Goal: Information Seeking & Learning: Learn about a topic

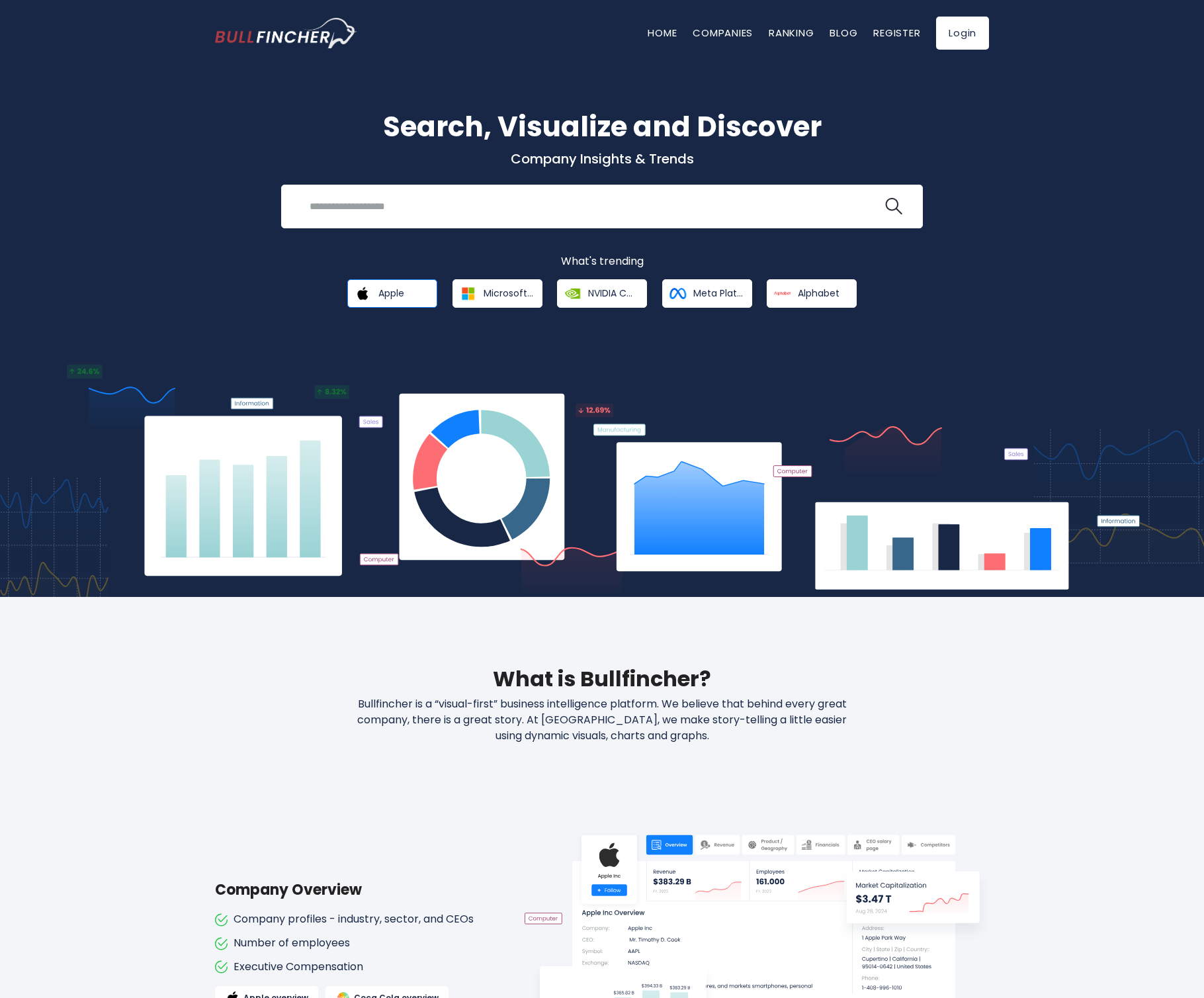
click at [381, 293] on span "Apple" at bounding box center [392, 293] width 25 height 12
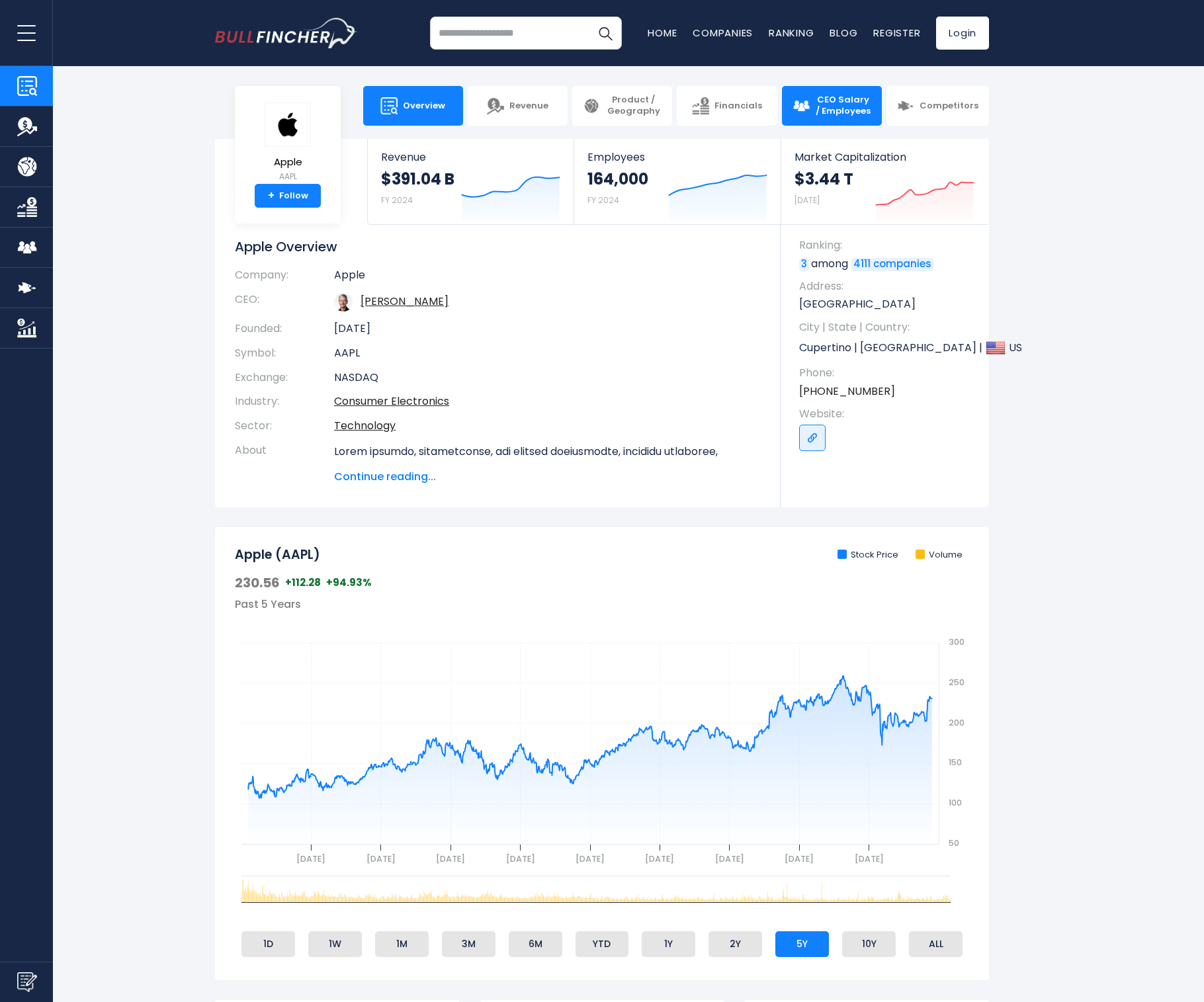
click at [845, 115] on span "CEO Salary / Employees" at bounding box center [843, 106] width 56 height 23
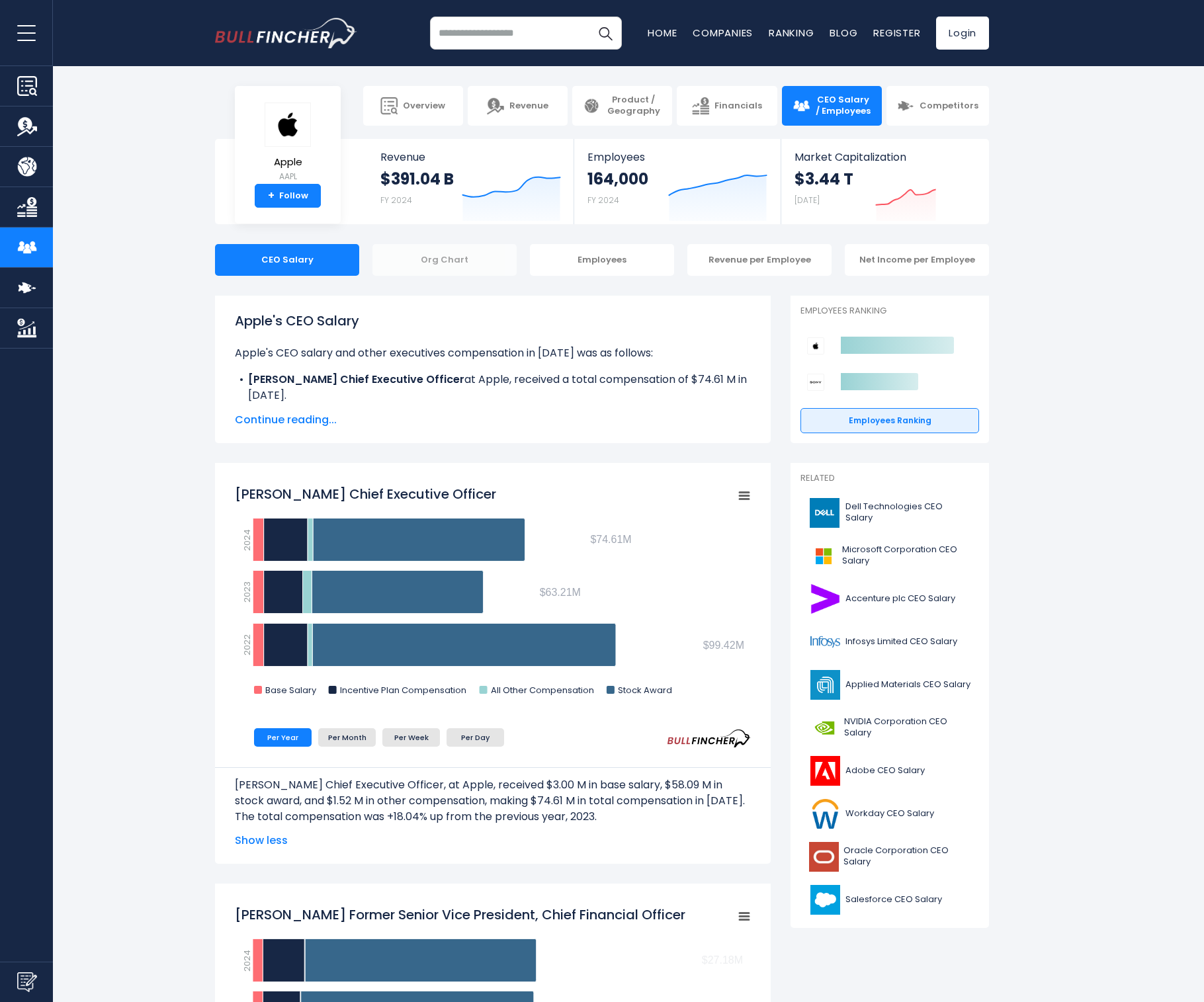
click at [469, 267] on div "Org Chart" at bounding box center [444, 259] width 144 height 32
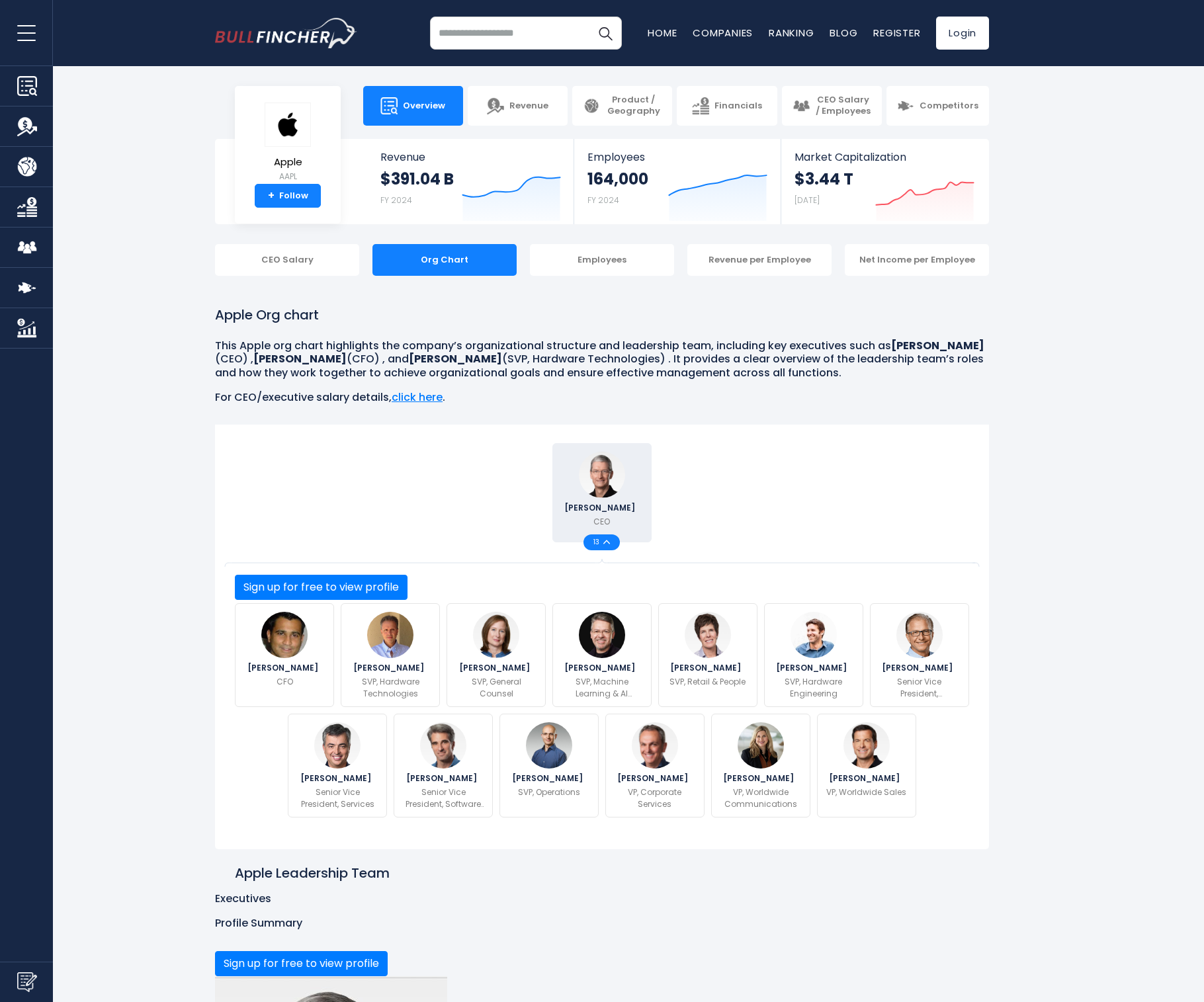
click at [398, 109] on img at bounding box center [389, 106] width 17 height 17
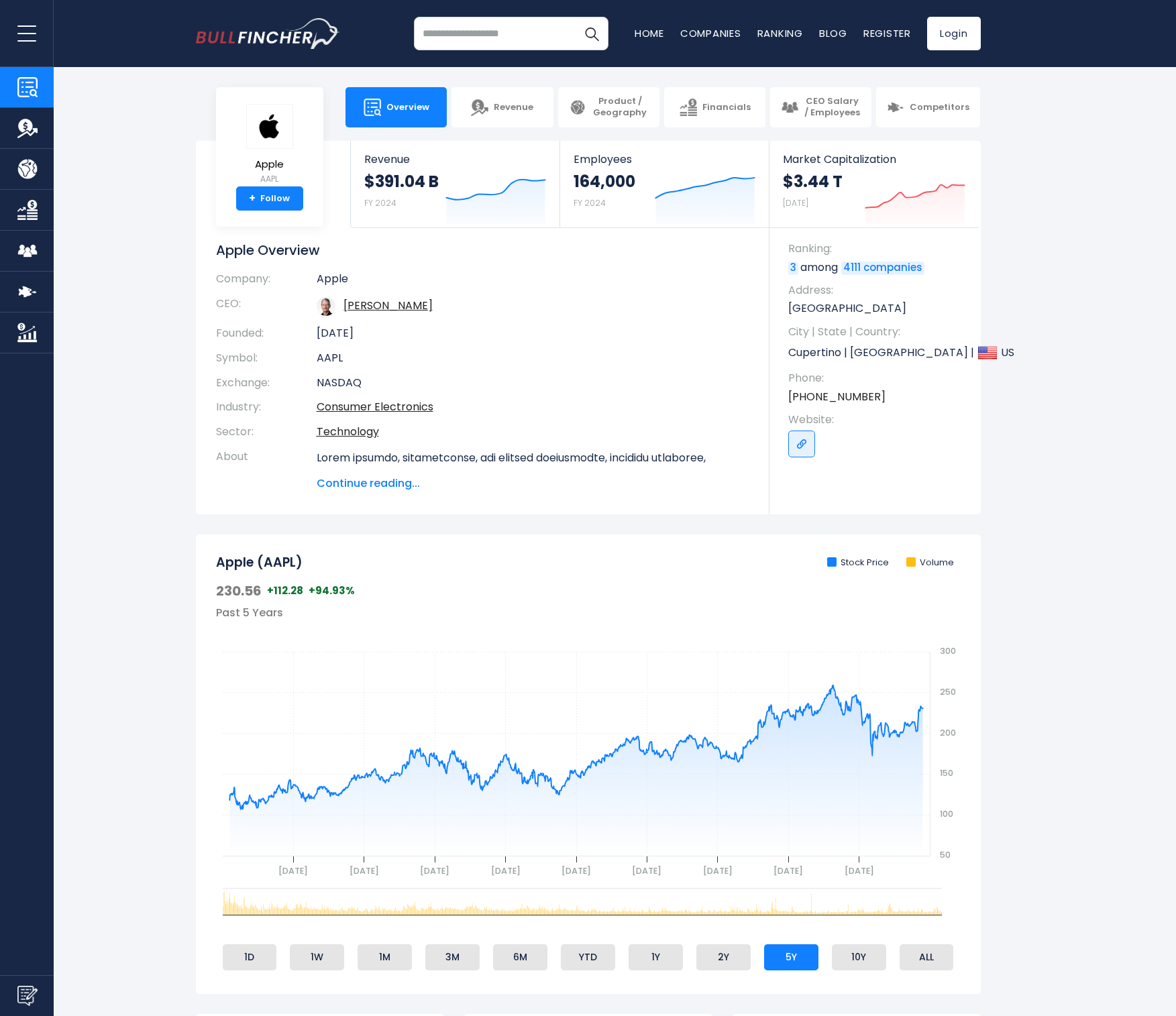
click at [26, 39] on button "open menu" at bounding box center [27, 33] width 54 height 67
click at [25, 39] on button "open menu" at bounding box center [27, 33] width 54 height 67
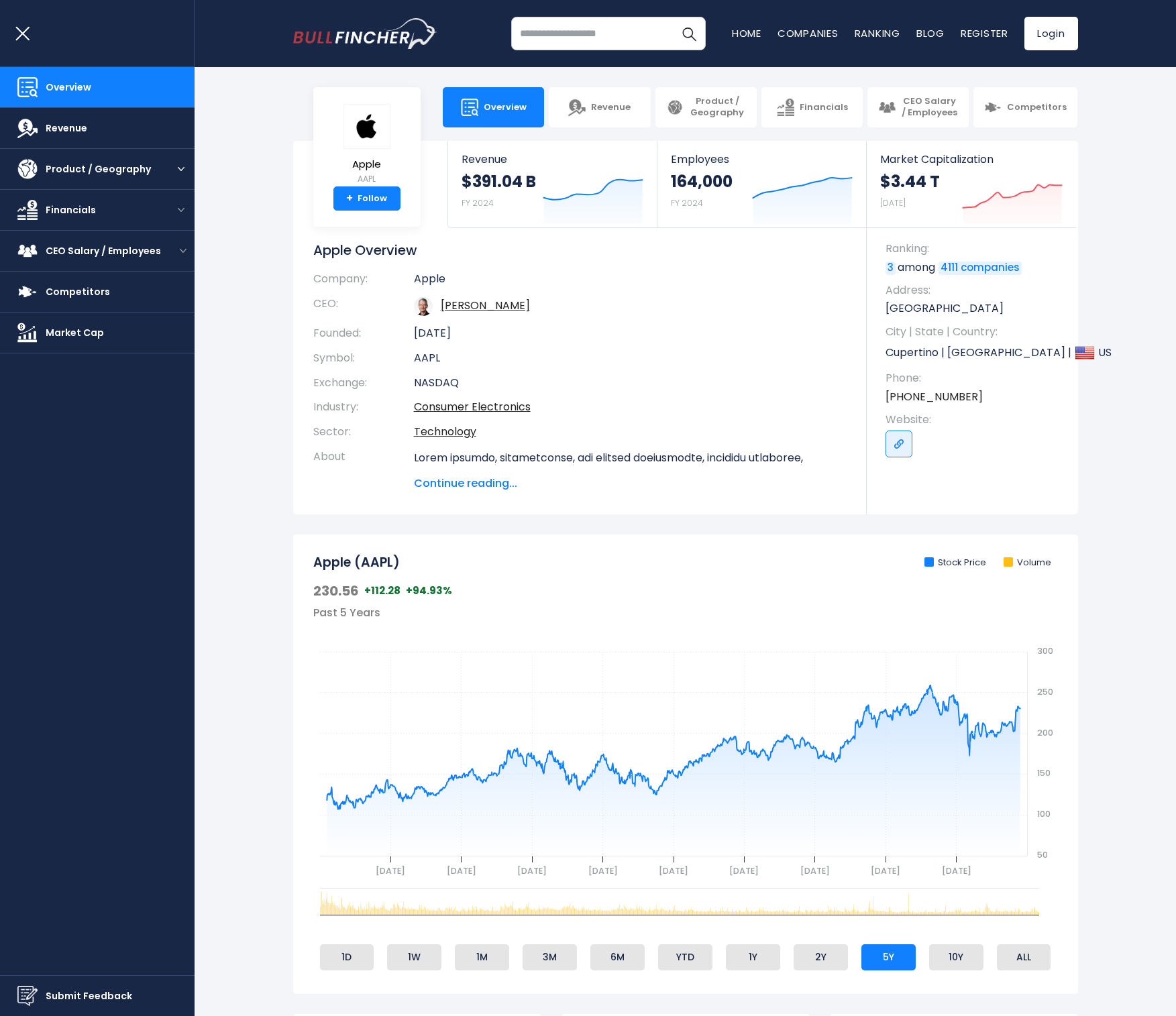
click at [192, 167] on button "open menu" at bounding box center [181, 169] width 27 height 7
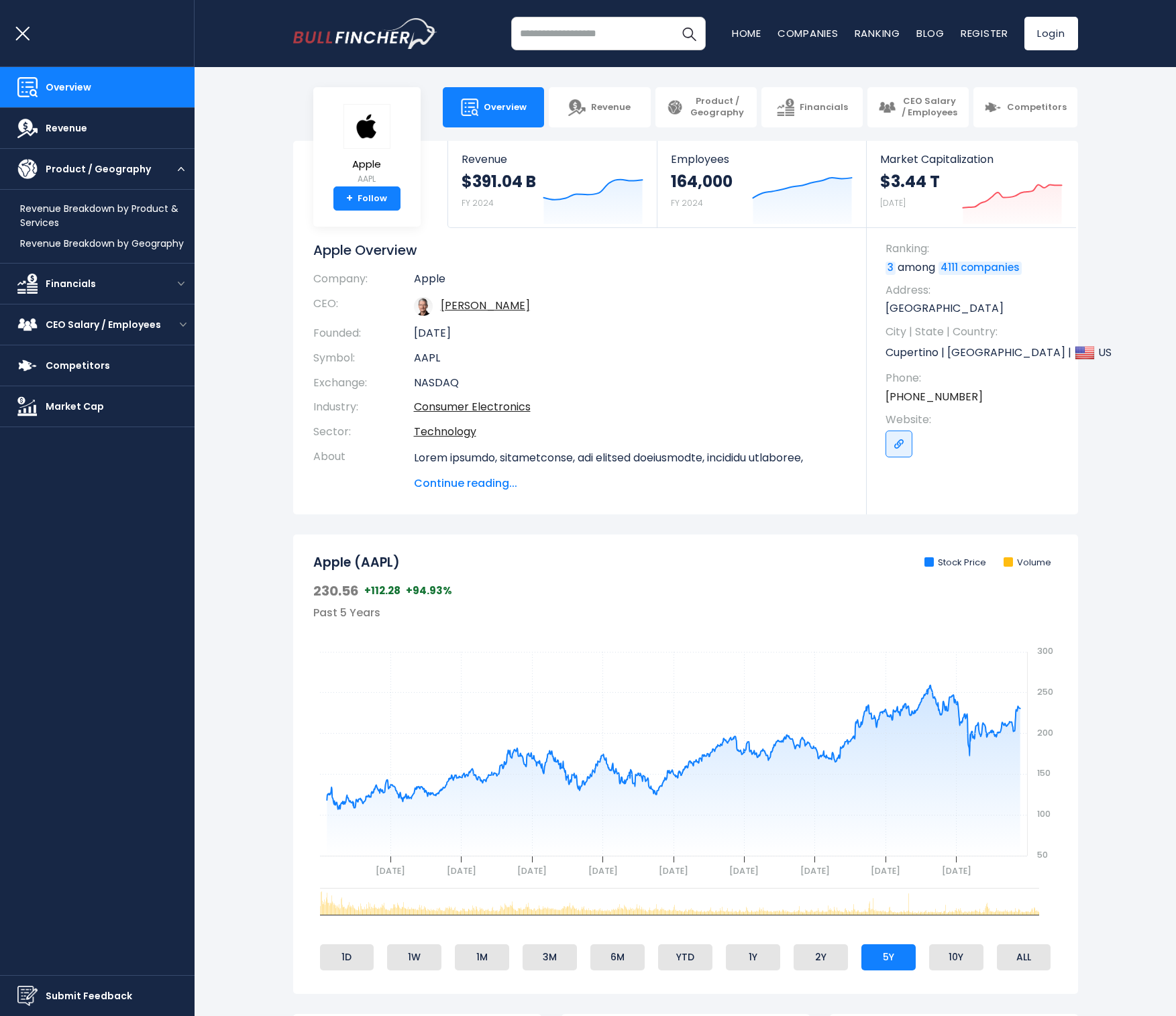
click at [184, 170] on img "open menu" at bounding box center [181, 169] width 7 height 4
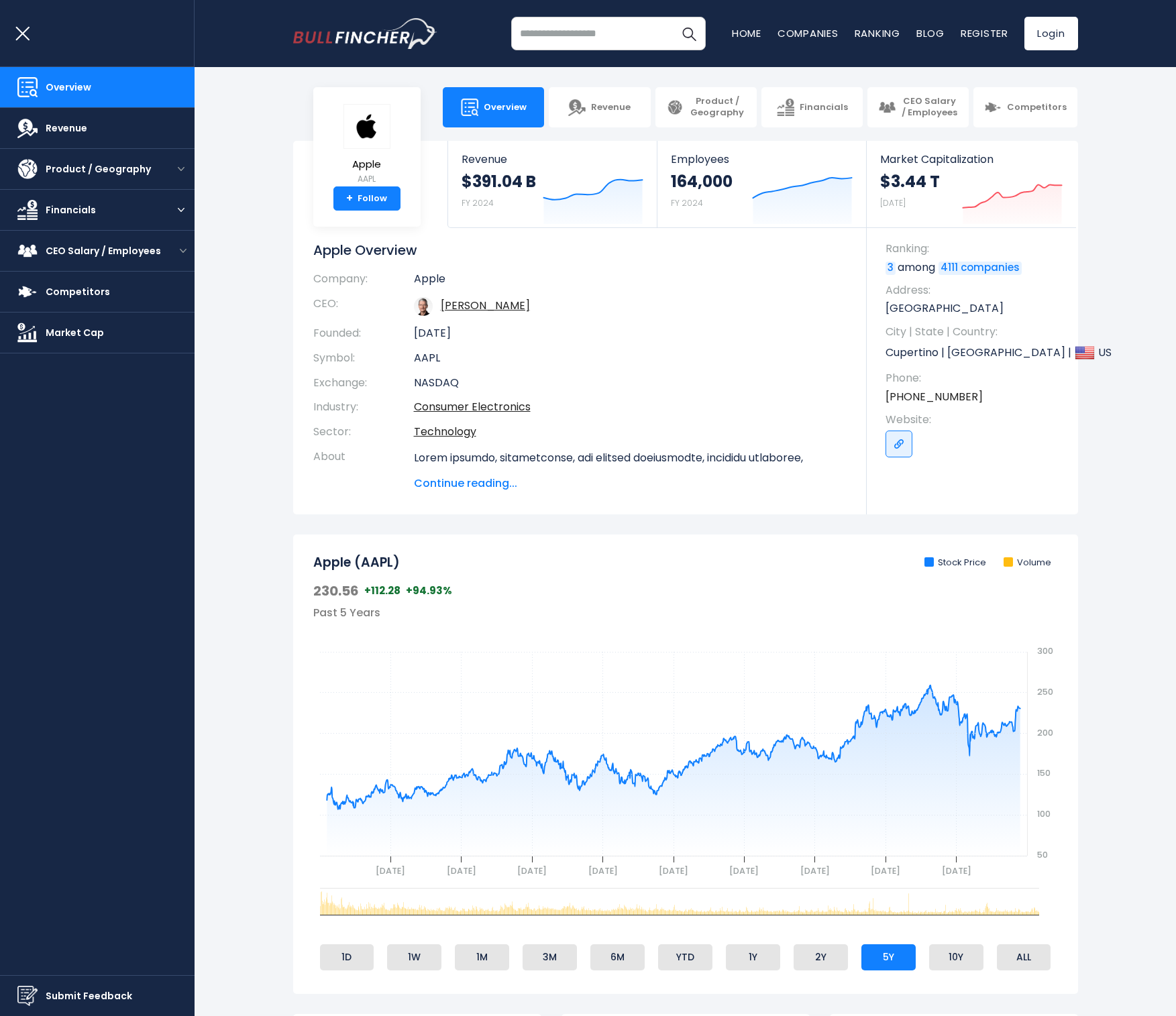
click at [177, 212] on button "open menu" at bounding box center [181, 210] width 27 height 7
click at [180, 374] on img "open menu" at bounding box center [184, 373] width 7 height 4
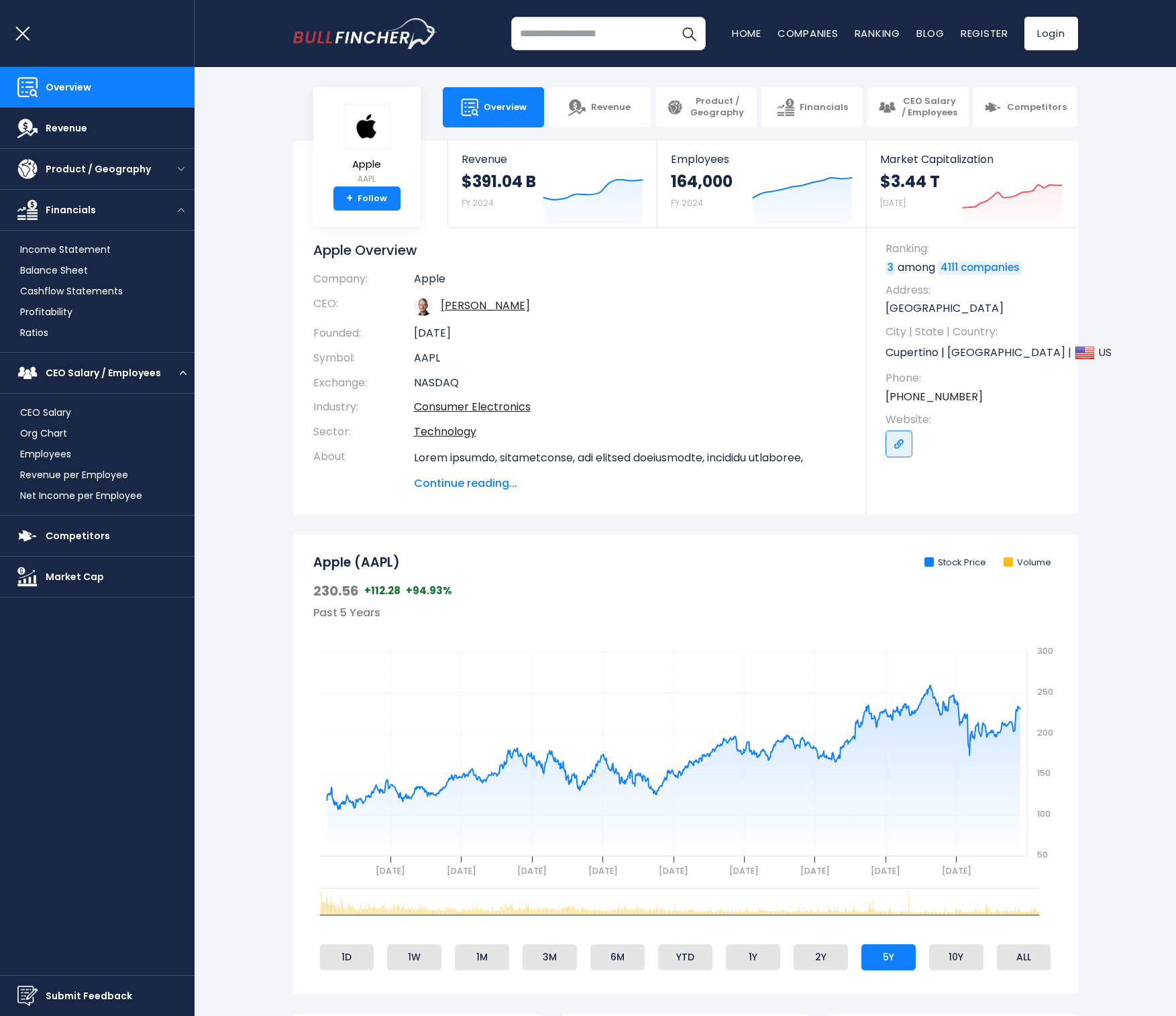
click at [184, 372] on img "open menu" at bounding box center [184, 373] width 7 height 4
click at [181, 208] on button "open menu" at bounding box center [181, 210] width 27 height 7
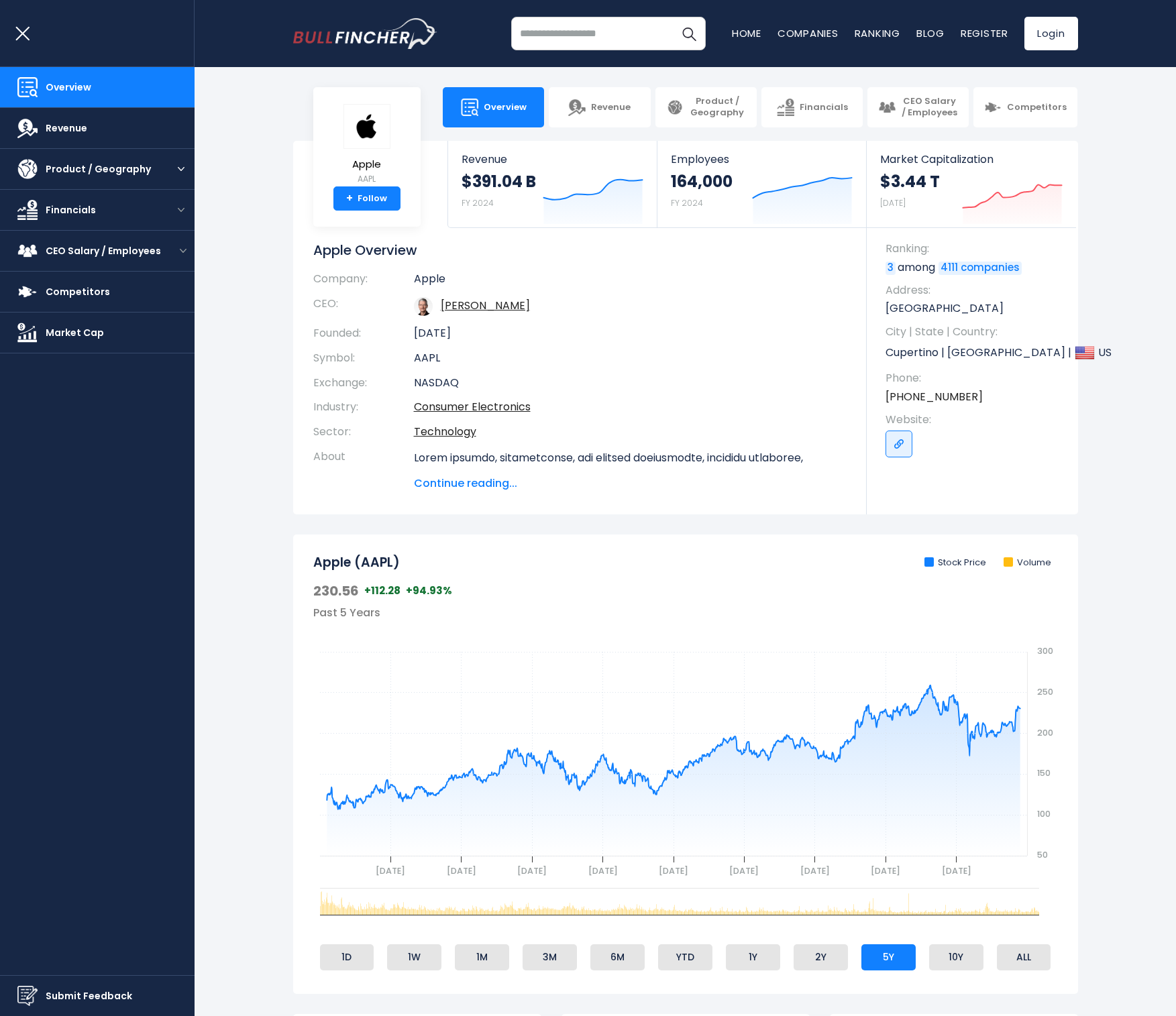
click at [181, 173] on div "Product / Geography" at bounding box center [97, 169] width 194 height 41
click at [183, 169] on img "open menu" at bounding box center [181, 169] width 7 height 4
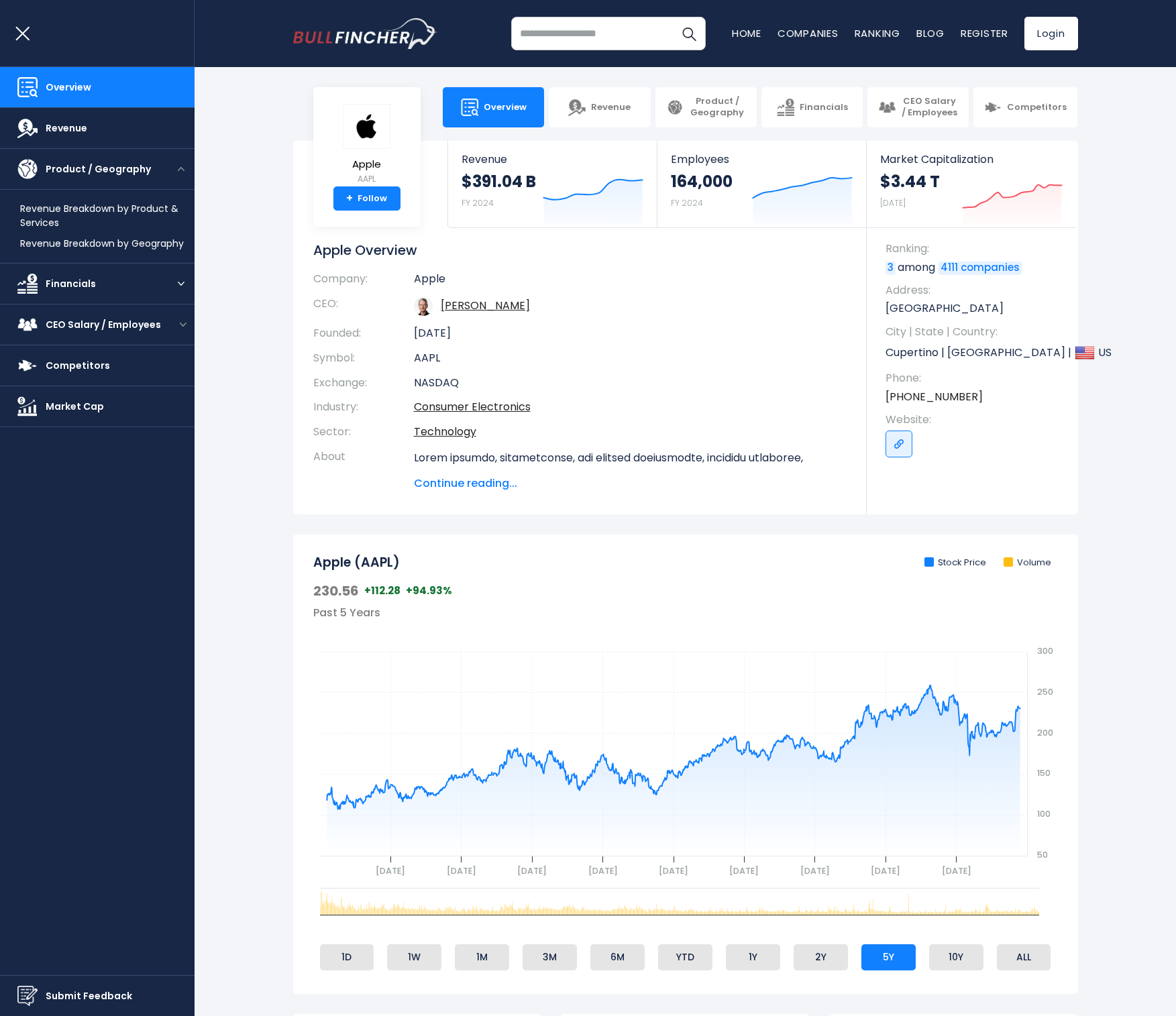
click at [188, 277] on div "Financials" at bounding box center [97, 283] width 194 height 41
click at [182, 284] on img "open menu" at bounding box center [181, 284] width 7 height 4
click at [177, 449] on button "open menu" at bounding box center [184, 446] width 23 height 7
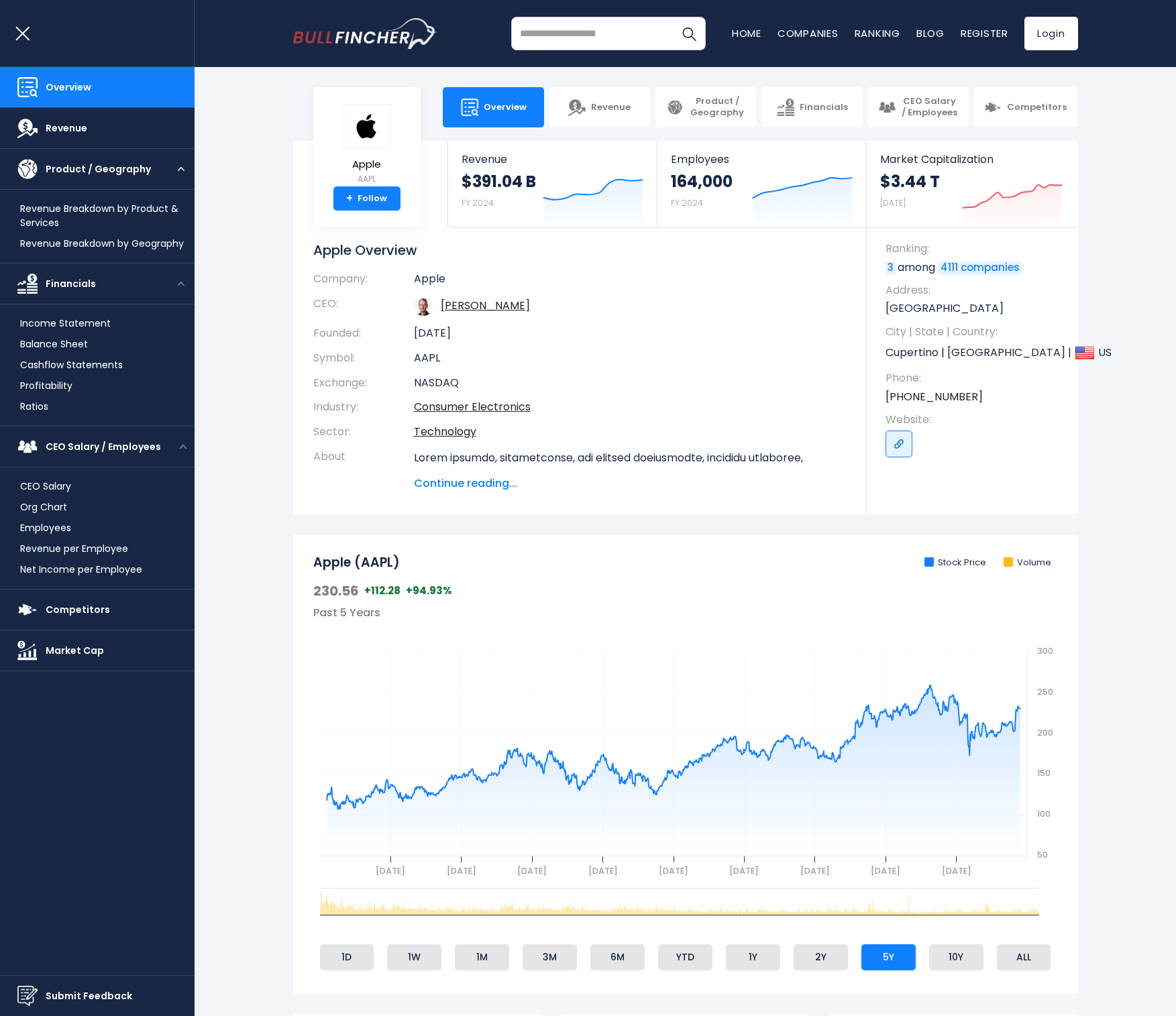
click at [180, 169] on img "open menu" at bounding box center [181, 169] width 7 height 4
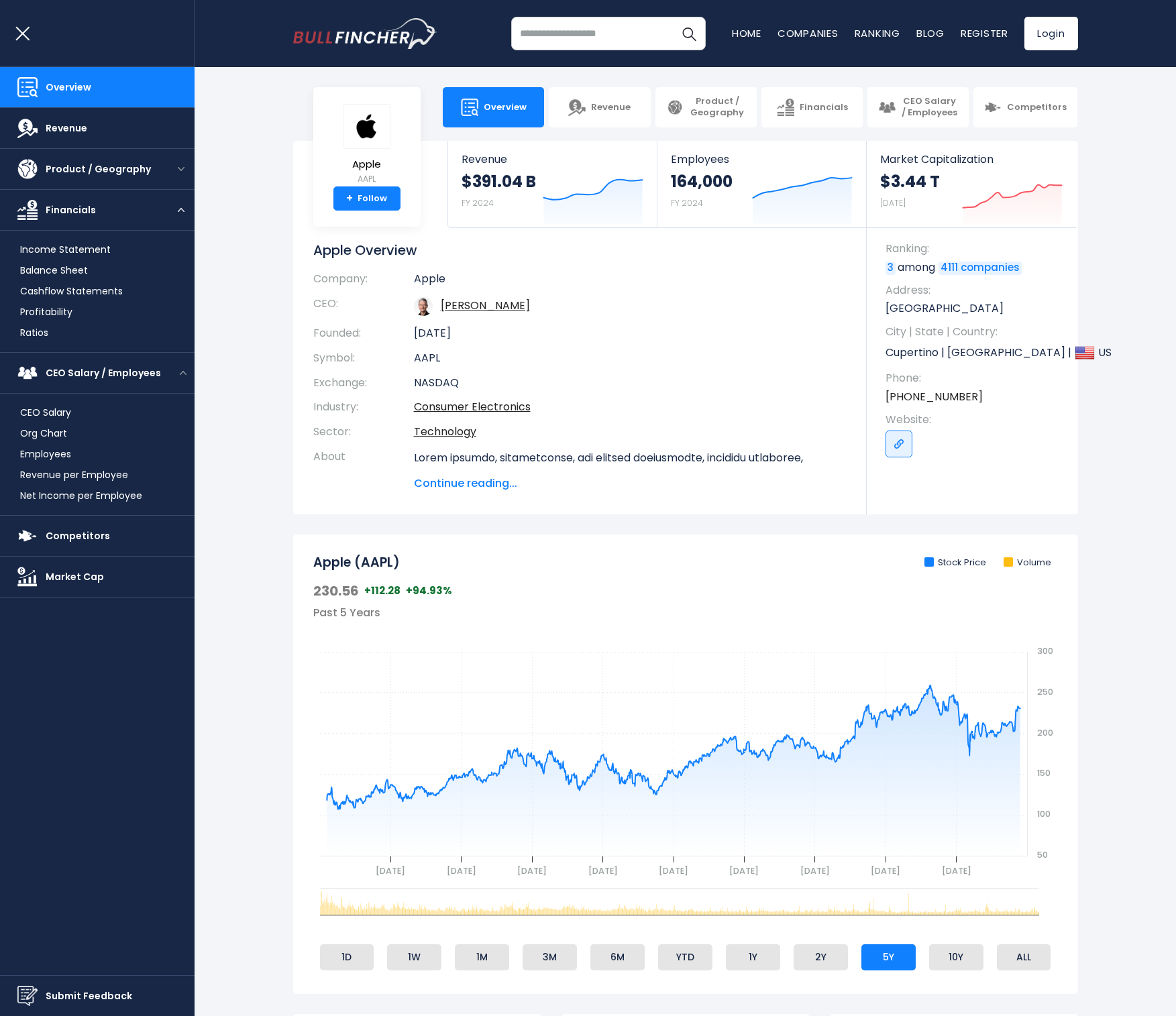
click at [188, 210] on button "open menu" at bounding box center [181, 210] width 27 height 7
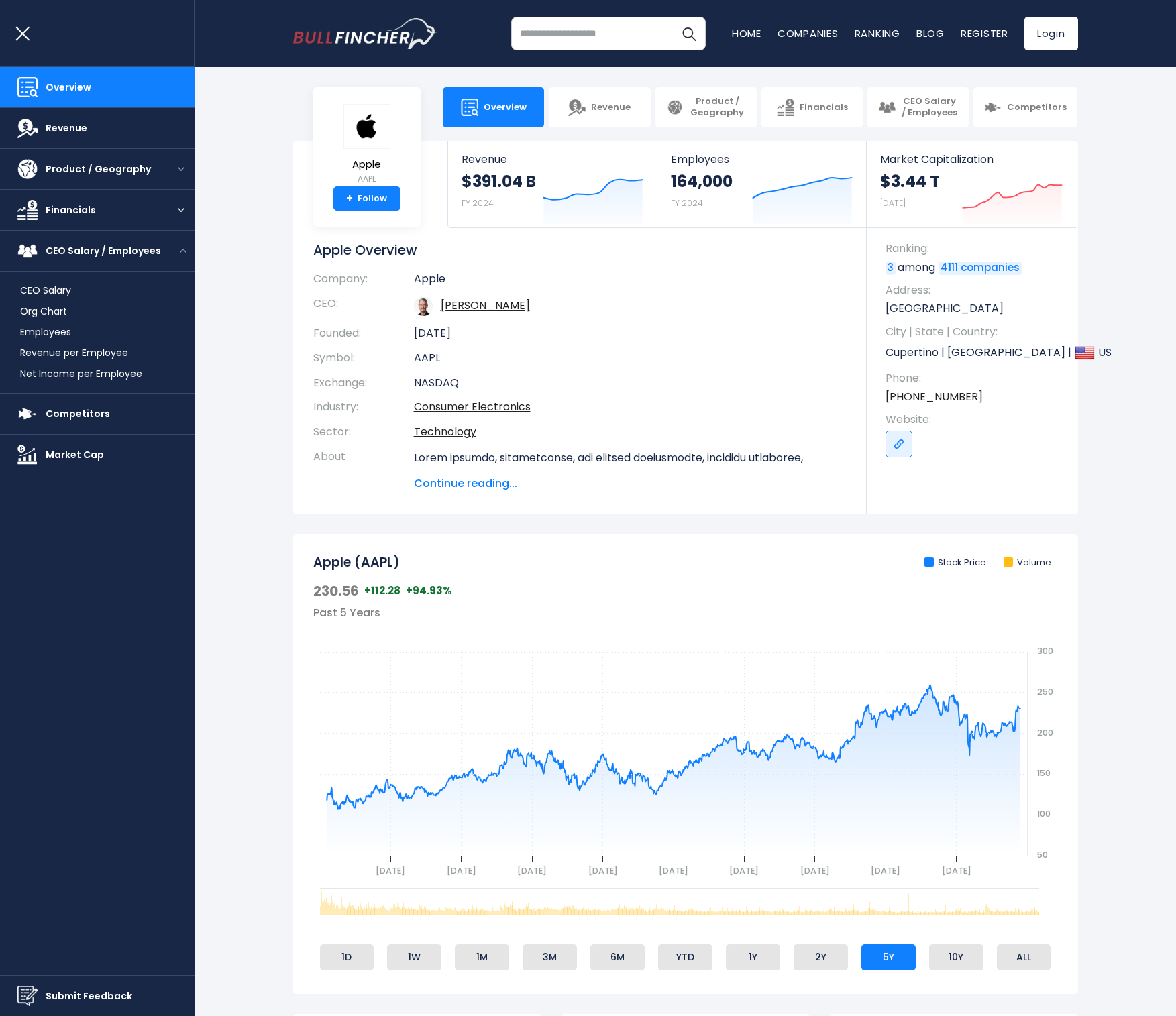
click at [188, 211] on button "open menu" at bounding box center [181, 210] width 27 height 7
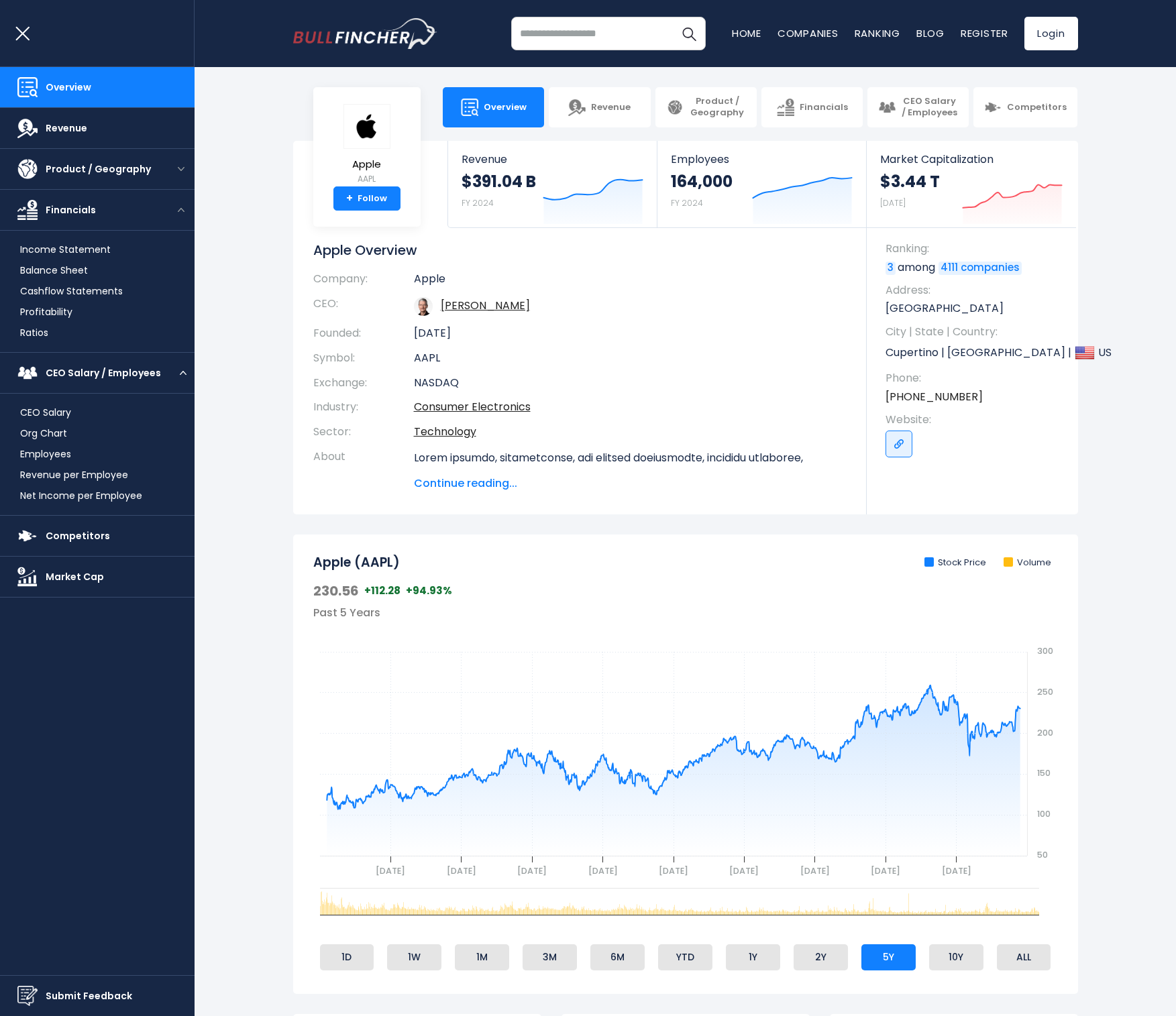
click at [180, 372] on img "open menu" at bounding box center [184, 373] width 7 height 4
click at [180, 370] on button "open menu" at bounding box center [184, 373] width 23 height 7
click at [503, 241] on div "Apple AAPL + Follow Revenue $391.04 B FY 2024 Created with Highcharts 12.1.2 Em…" at bounding box center [685, 328] width 785 height 374
click at [405, 246] on h1 "Apple Overview" at bounding box center [580, 250] width 534 height 18
click at [338, 247] on h1 "Apple Overview" at bounding box center [580, 250] width 534 height 18
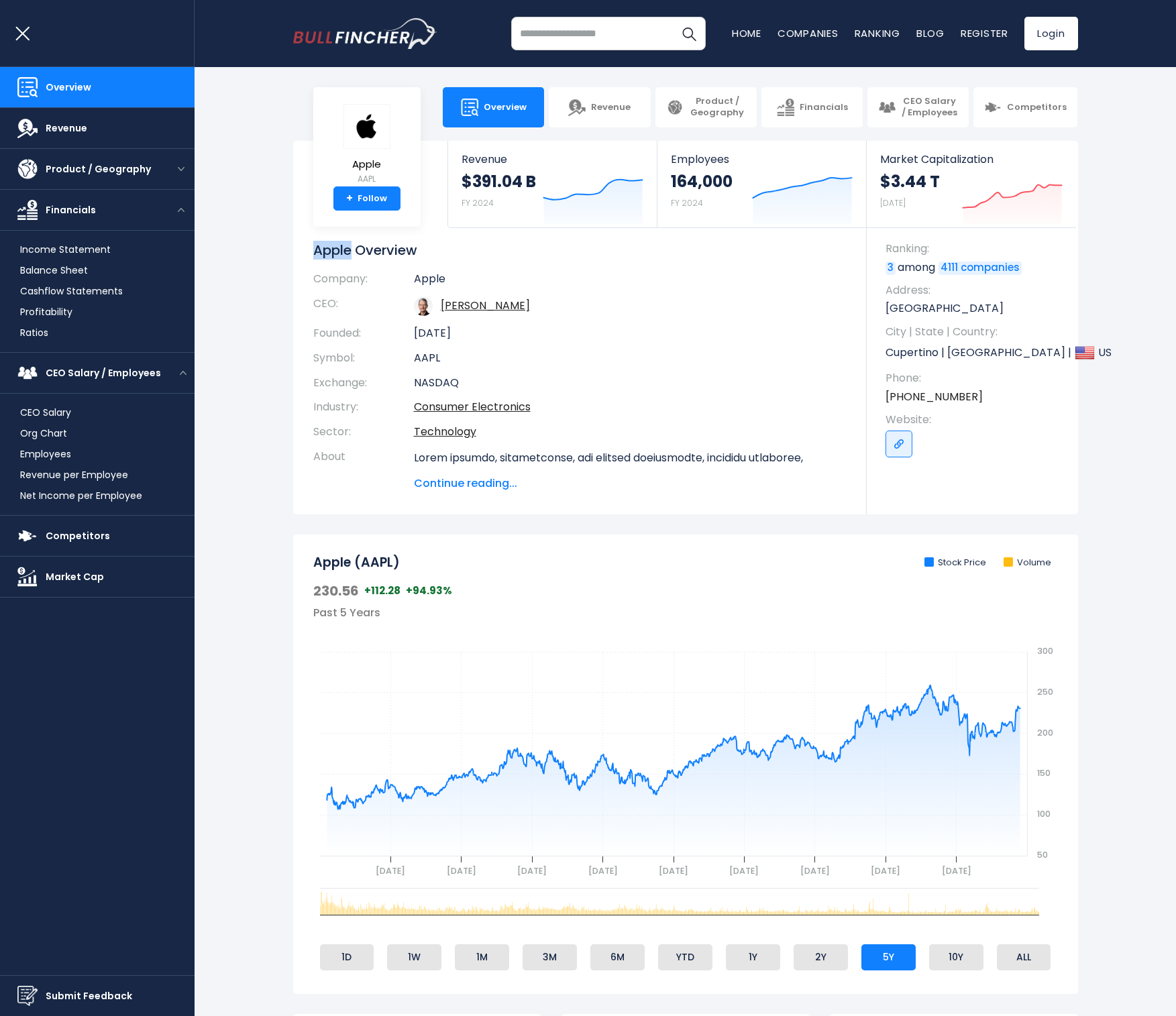
click at [338, 247] on h1 "Apple Overview" at bounding box center [580, 250] width 534 height 18
click at [337, 247] on h1 "Apple Overview" at bounding box center [580, 250] width 534 height 18
click at [339, 249] on h1 "Apple Overview" at bounding box center [580, 250] width 534 height 18
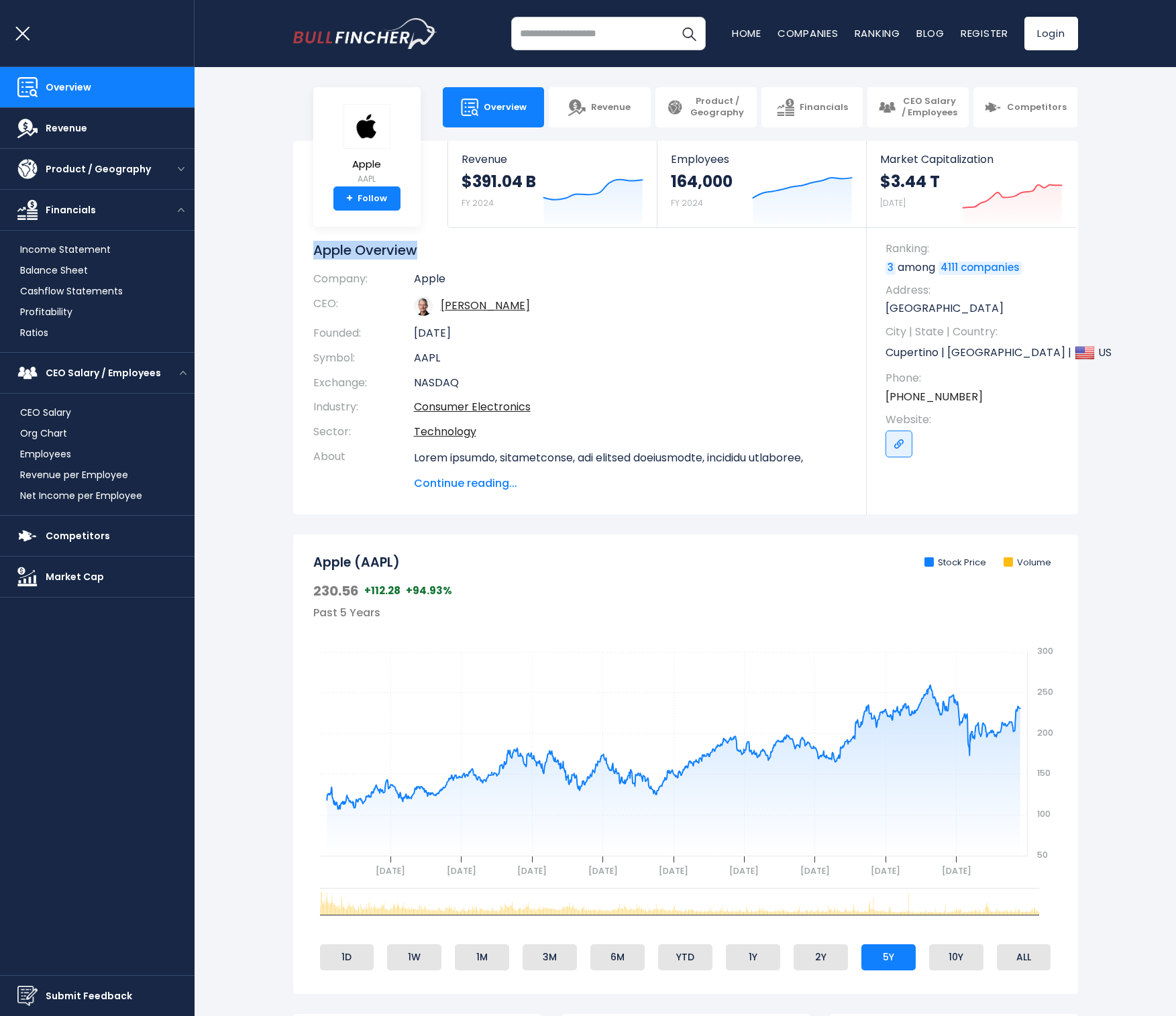
click at [339, 249] on h1 "Apple Overview" at bounding box center [580, 250] width 534 height 18
click at [369, 255] on h1 "Apple Overview" at bounding box center [580, 250] width 534 height 18
click at [421, 258] on h1 "Apple Overview" at bounding box center [580, 250] width 534 height 18
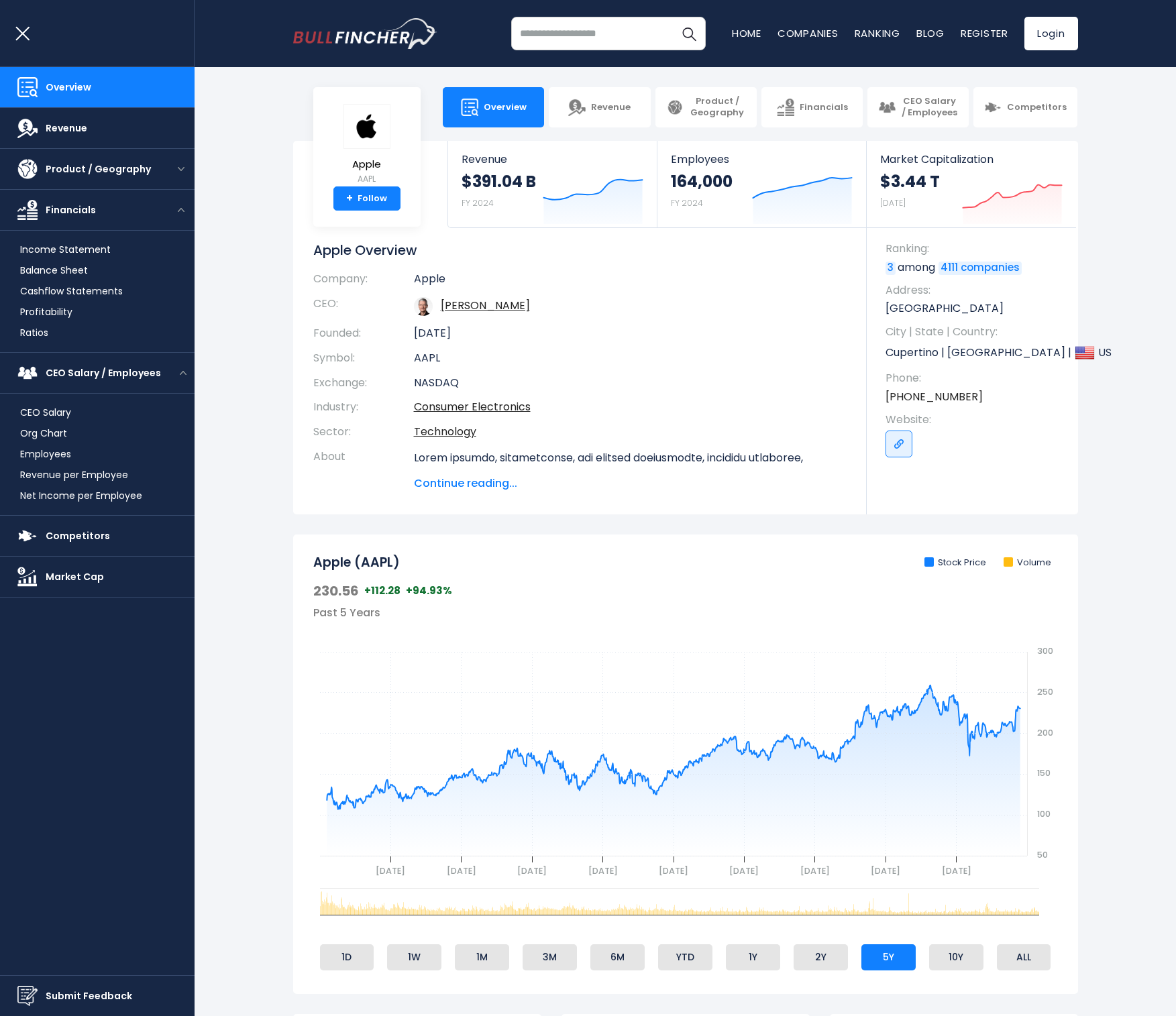
click at [415, 255] on h1 "Apple Overview" at bounding box center [580, 250] width 534 height 18
click at [378, 254] on h1 "Apple Overview" at bounding box center [580, 250] width 534 height 18
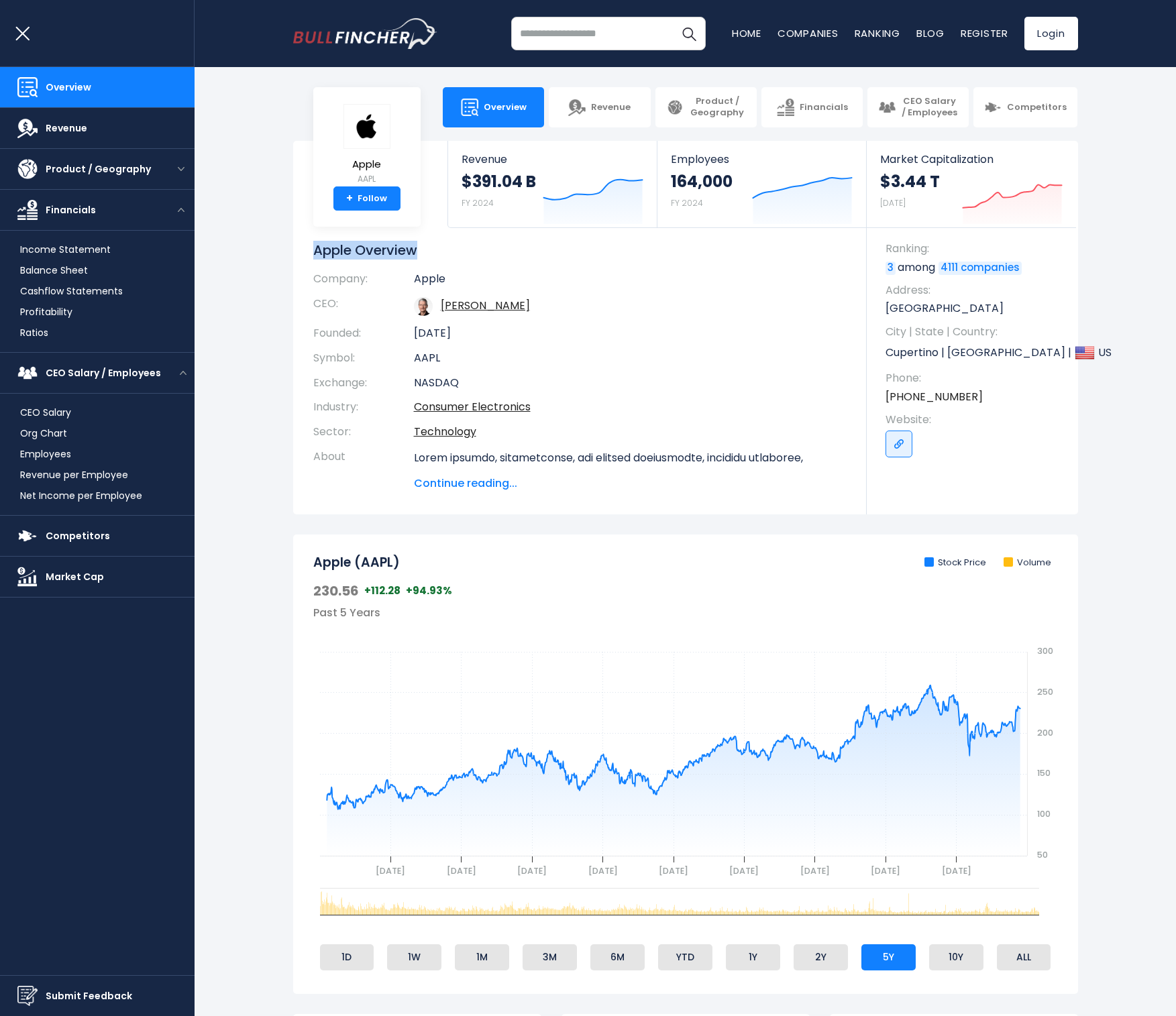
click at [378, 254] on h1 "Apple Overview" at bounding box center [580, 250] width 534 height 18
click at [330, 249] on h1 "Apple Overview" at bounding box center [580, 250] width 534 height 18
click at [276, 268] on section "Apple AAPL + Follow Revenue $391.04 B FY 2024 Created with Highcharts 12.1.2 Em…" at bounding box center [685, 328] width 982 height 374
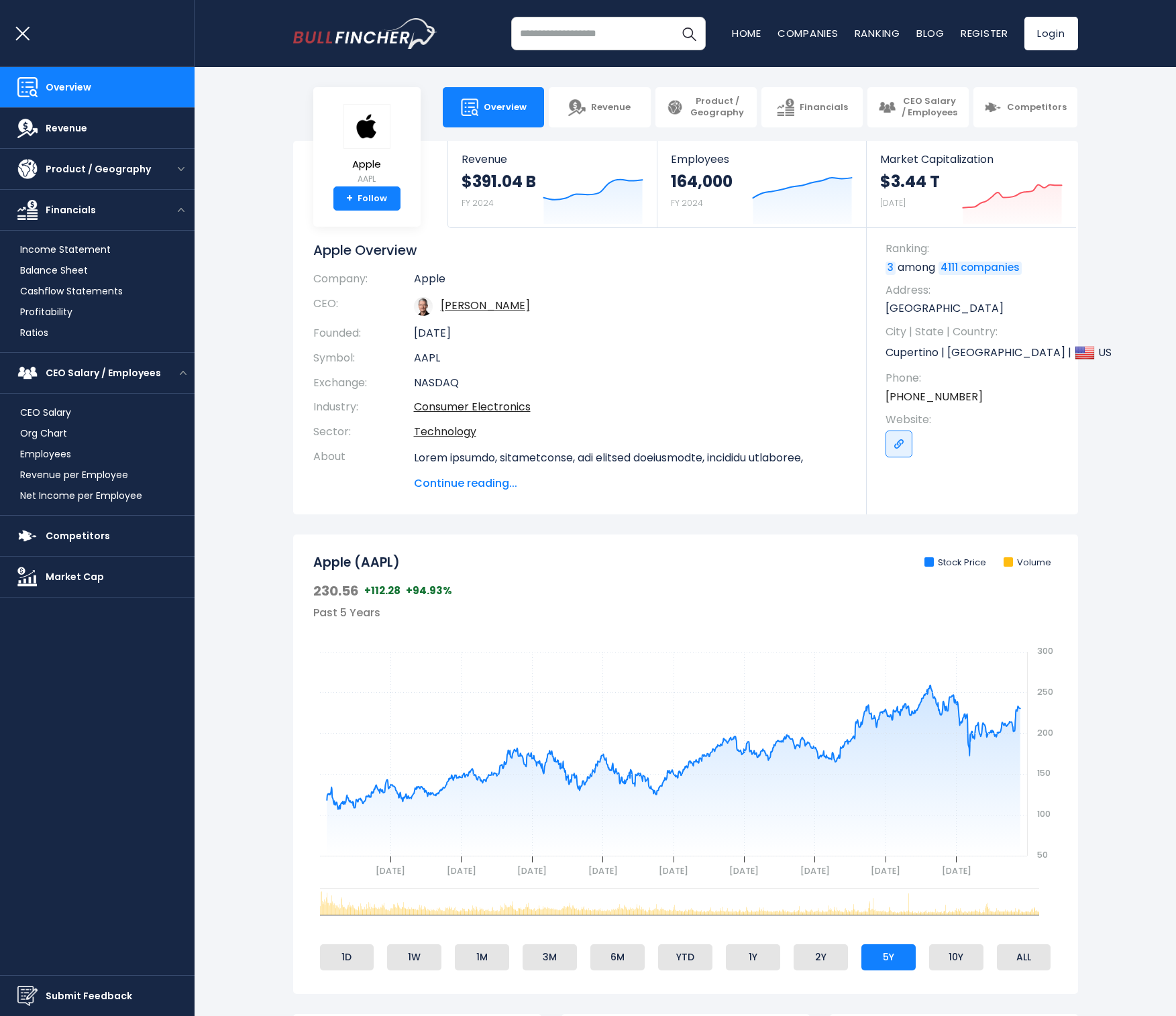
click at [345, 250] on h1 "Apple Overview" at bounding box center [580, 250] width 534 height 18
click at [279, 275] on section "Apple AAPL + Follow Revenue $391.04 B FY 2024 Created with Highcharts 12.1.2 Em…" at bounding box center [685, 328] width 982 height 374
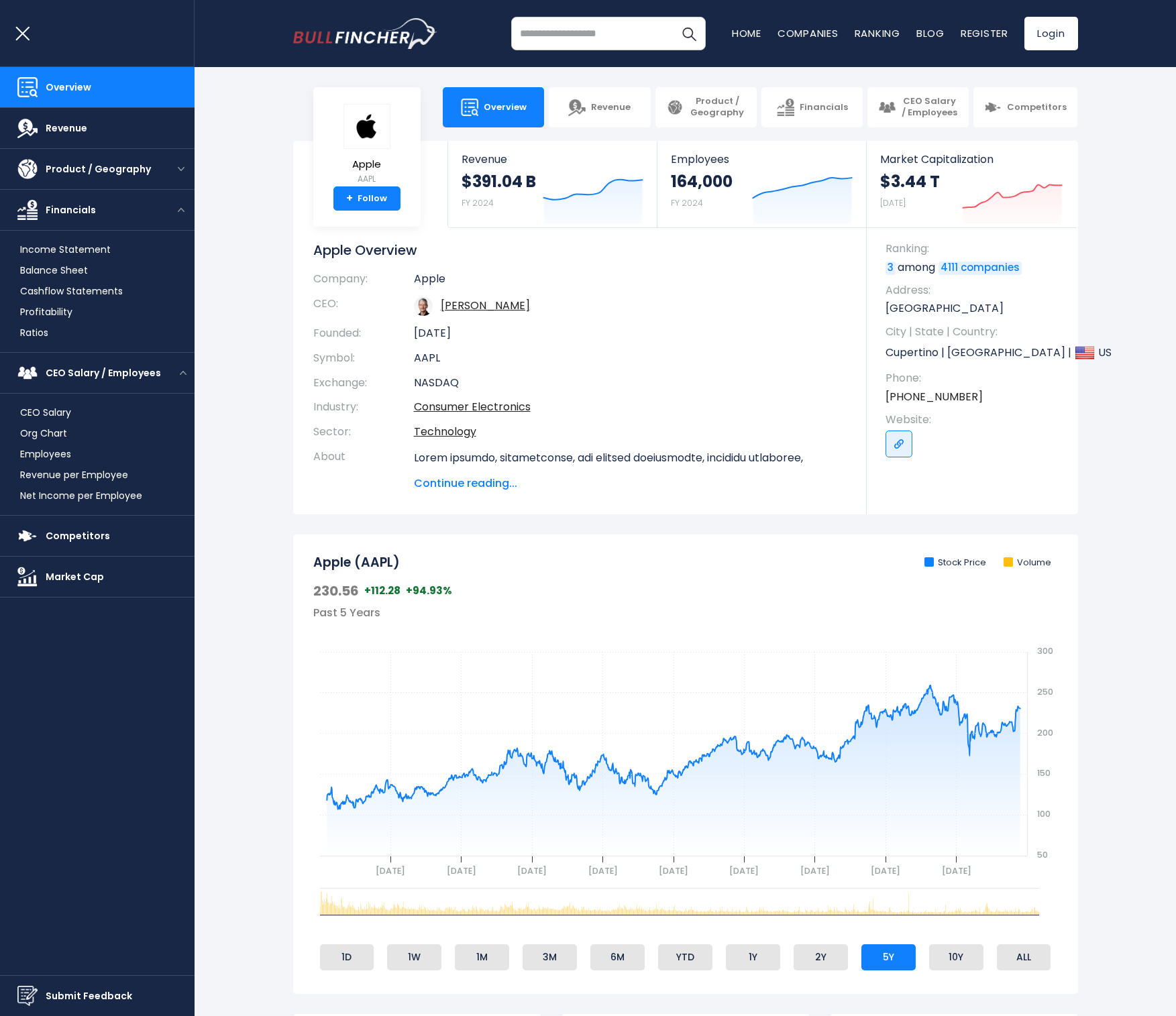
click at [326, 256] on h1 "Apple Overview" at bounding box center [580, 250] width 534 height 18
click at [326, 256] on h1 "Apple Overview" at bounding box center [580, 250] width 534 height 18
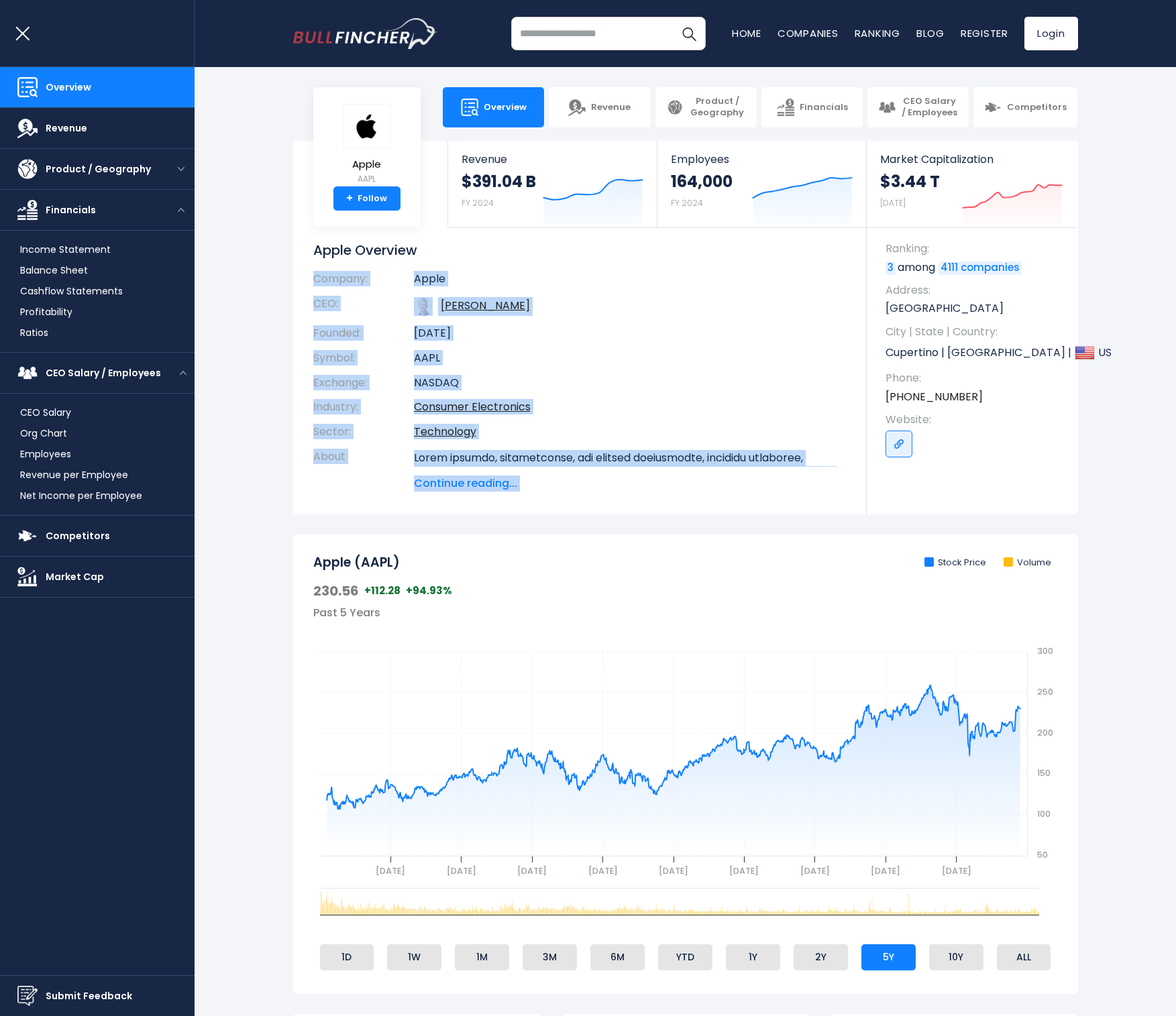
click at [280, 283] on section "Apple AAPL + Follow Revenue $391.04 B FY 2024 Created with Highcharts 12.1.2 Em…" at bounding box center [685, 328] width 982 height 374
click at [345, 273] on th "Company:" at bounding box center [364, 282] width 101 height 20
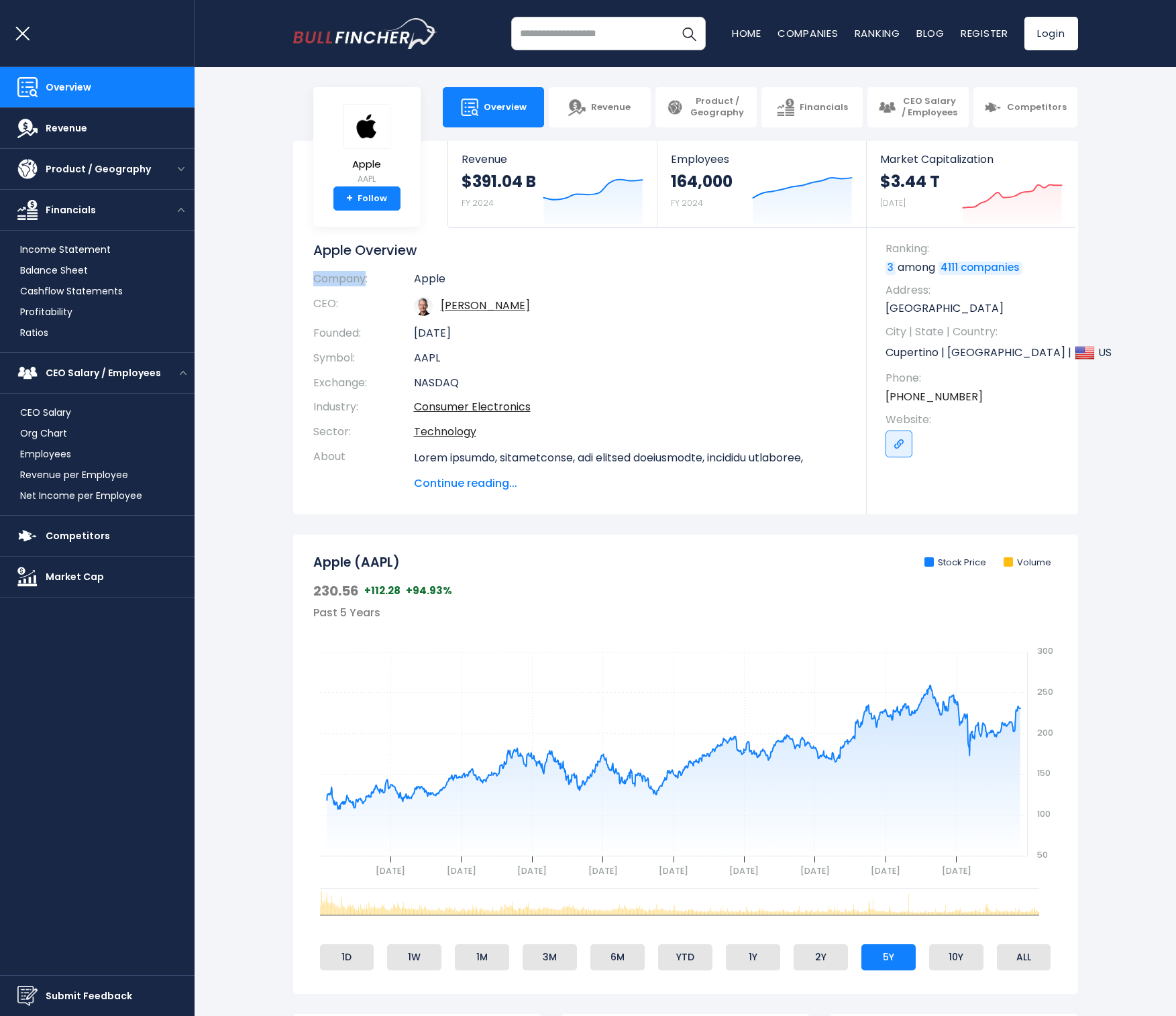
click at [345, 273] on th "Company:" at bounding box center [364, 282] width 101 height 20
click at [330, 252] on h1 "Apple Overview" at bounding box center [580, 250] width 534 height 18
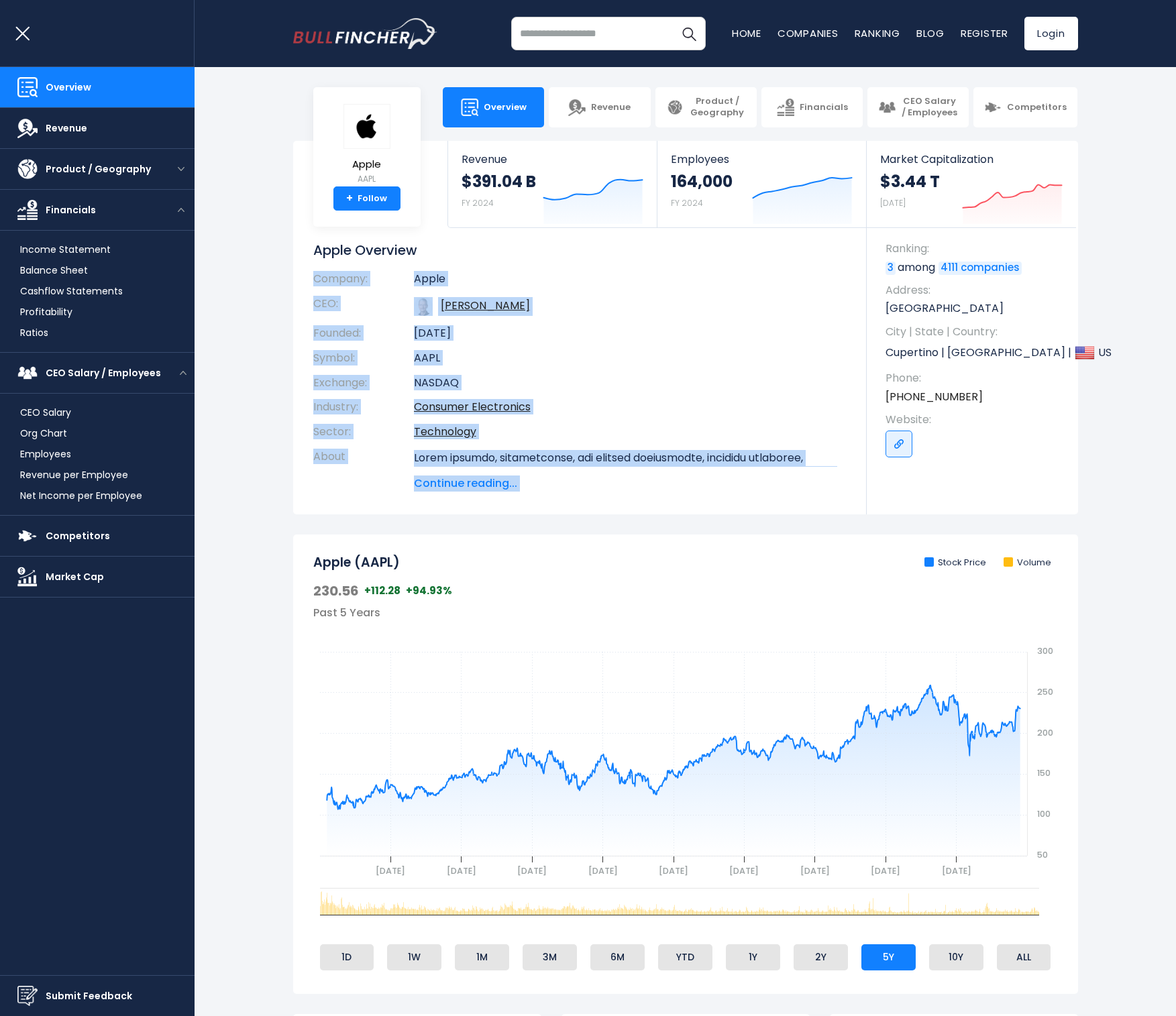
click at [305, 427] on div "Apple AAPL + Follow Revenue $391.04 B FY 2024 Created with Highcharts 12.1.2 Em…" at bounding box center [685, 328] width 785 height 374
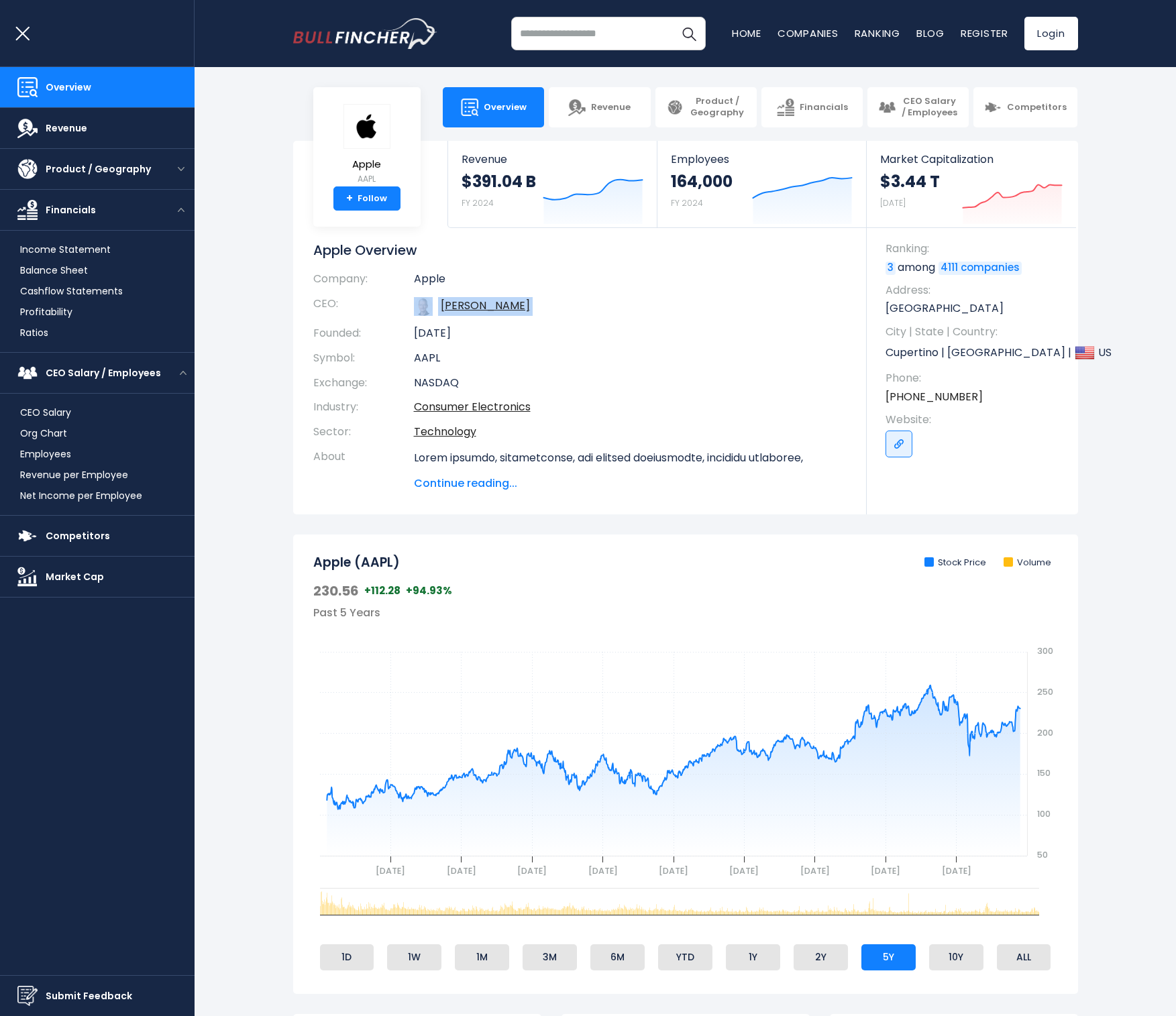
click at [604, 294] on td "Timothy D. Cook" at bounding box center [630, 306] width 433 height 29
click at [574, 273] on td "Apple" at bounding box center [630, 282] width 433 height 20
click at [378, 241] on h1 "Apple Overview" at bounding box center [580, 250] width 534 height 18
click at [377, 241] on h1 "Apple Overview" at bounding box center [580, 250] width 534 height 18
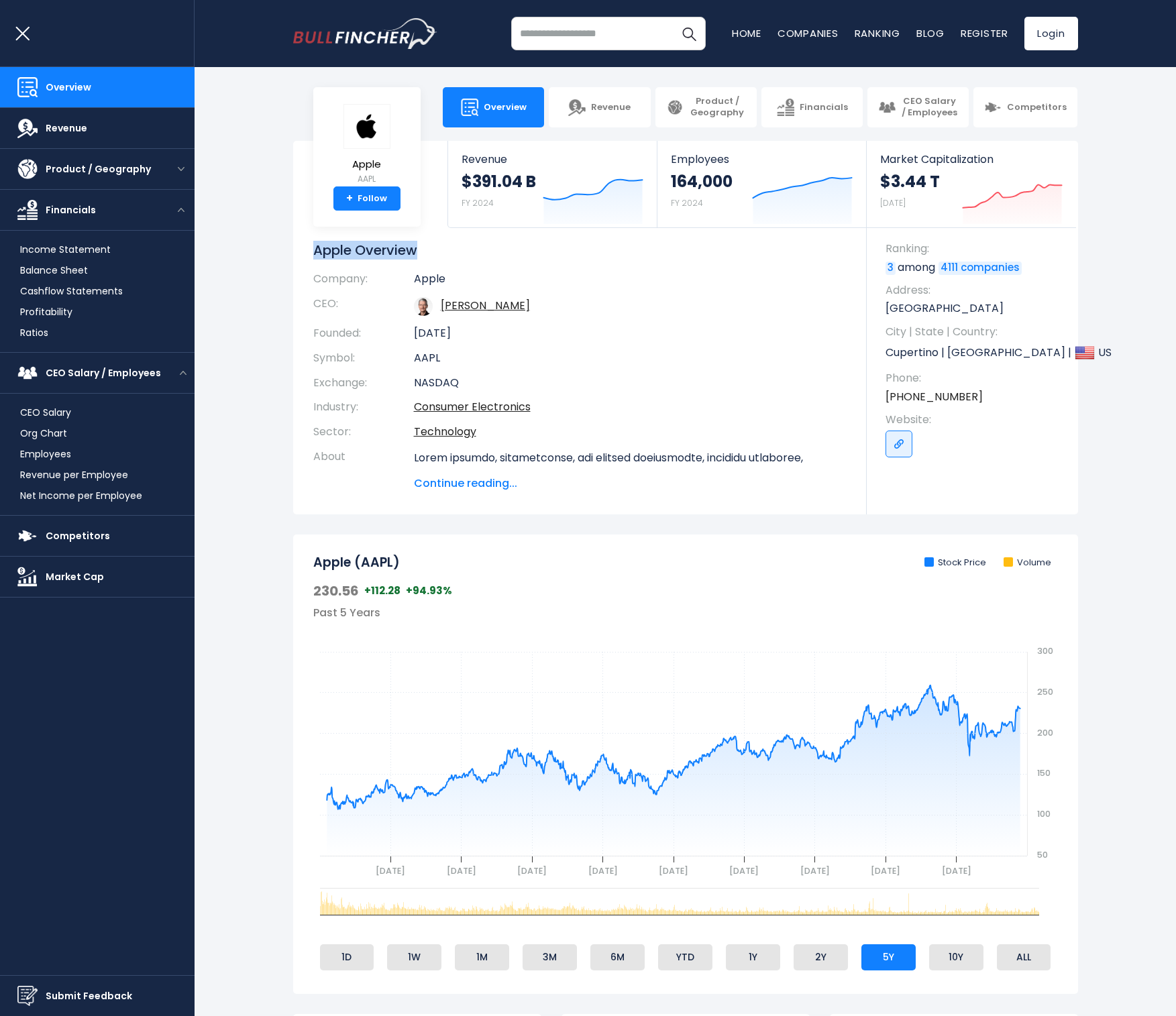
click at [23, 35] on button "open menu" at bounding box center [27, 33] width 54 height 67
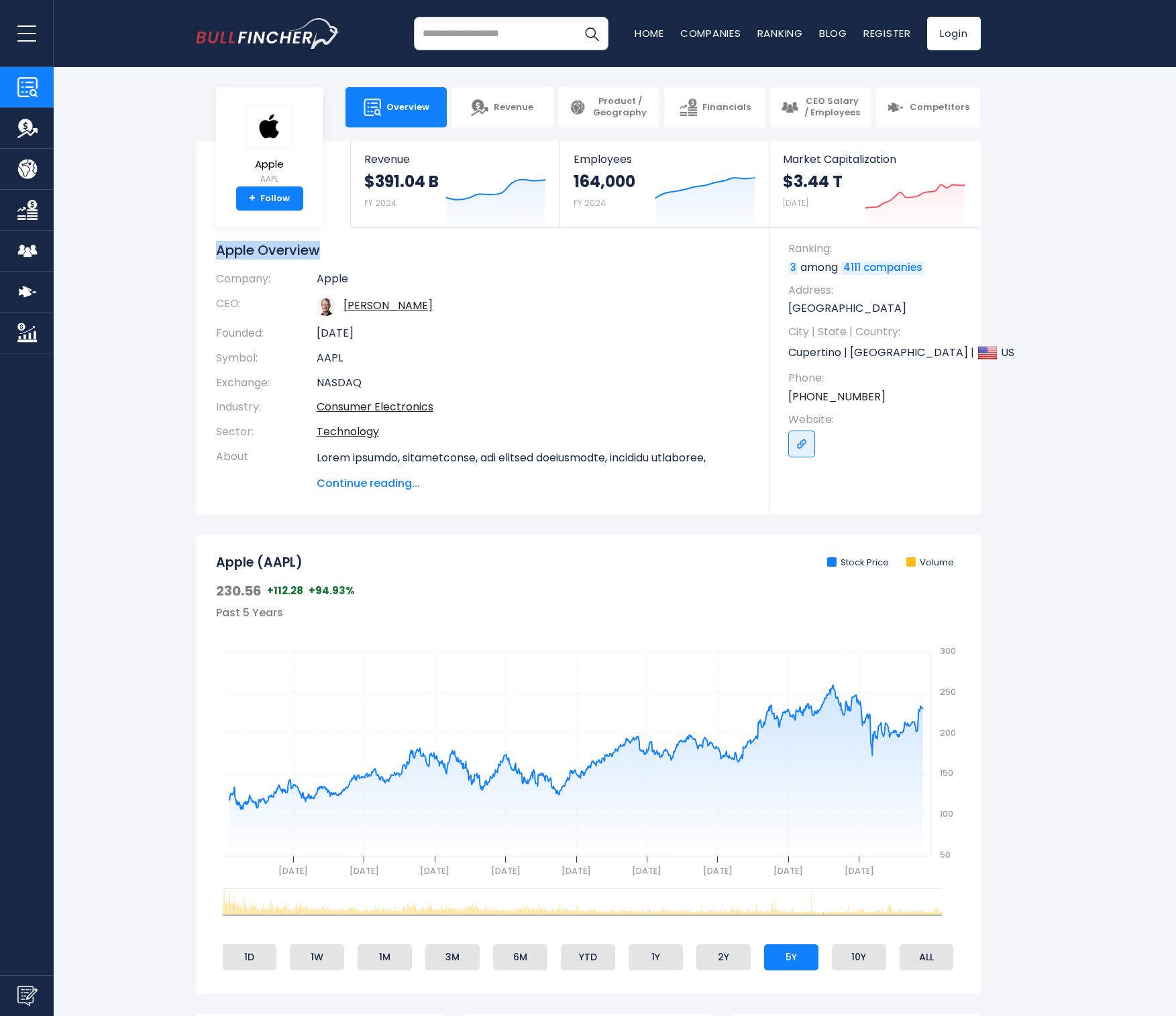
click at [33, 35] on button "open menu" at bounding box center [27, 33] width 54 height 67
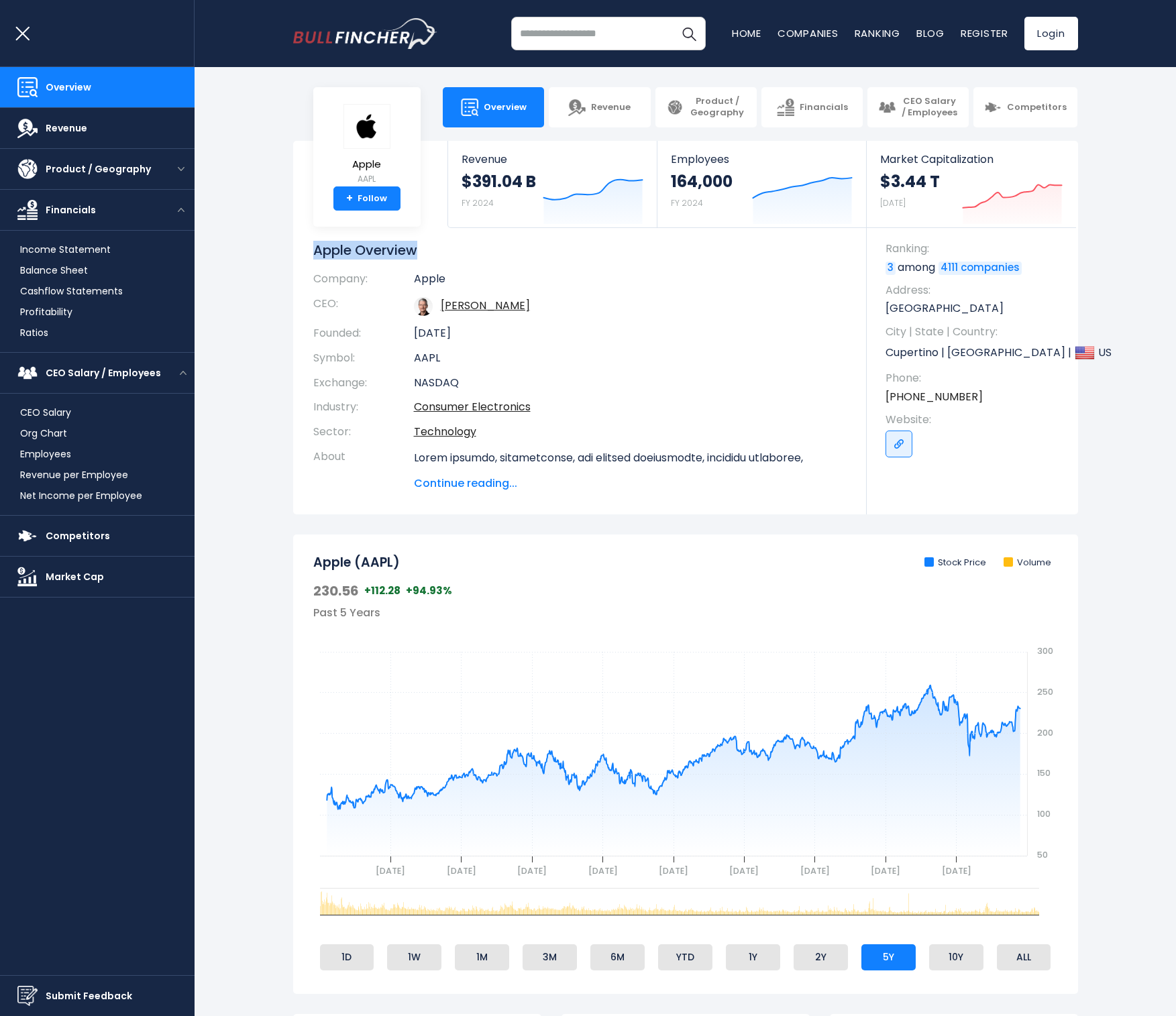
click at [30, 35] on button "open menu" at bounding box center [27, 33] width 54 height 67
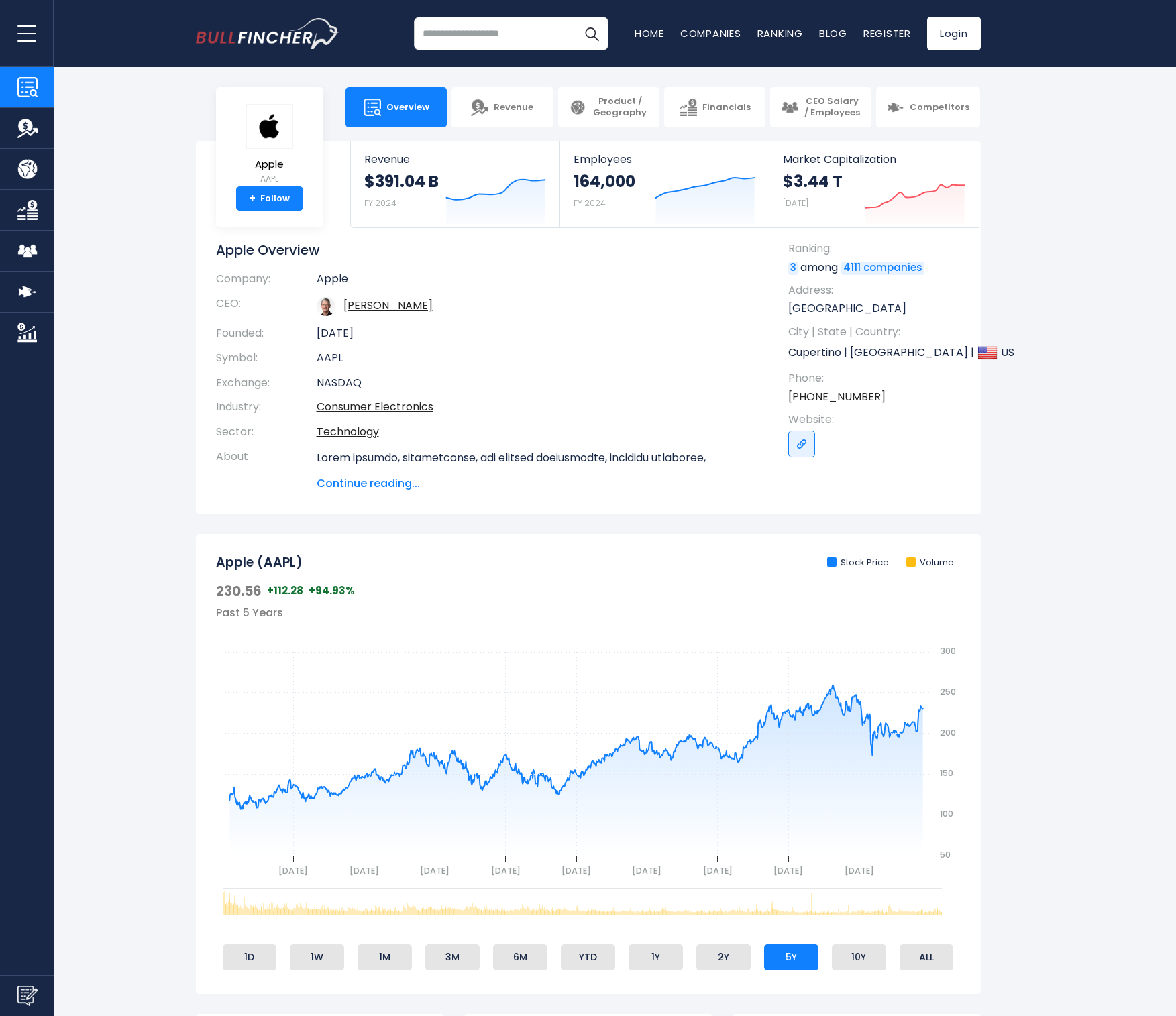
click at [148, 190] on section "Apple AAPL + Follow Revenue $391.04 B FY 2024 Created with Highcharts 12.1.2 Em…" at bounding box center [588, 328] width 1176 height 374
click at [171, 288] on section "Apple AAPL + Follow Revenue $391.04 B FY 2024 Created with Highcharts 12.1.2 Em…" at bounding box center [588, 328] width 1176 height 374
click at [141, 285] on section "Apple AAPL + Follow Revenue $391.04 B FY 2024 Created with Highcharts 12.1.2 Em…" at bounding box center [588, 328] width 1176 height 374
click at [101, 187] on section "Apple AAPL + Follow Revenue $391.04 B FY 2024 Created with Highcharts 12.1.2 Em…" at bounding box center [588, 328] width 1176 height 374
click at [72, 167] on section "Apple AAPL + Follow Revenue $391.04 B FY 2024 Created with Highcharts 12.1.2 Em…" at bounding box center [588, 328] width 1176 height 374
